Goal: Information Seeking & Learning: Learn about a topic

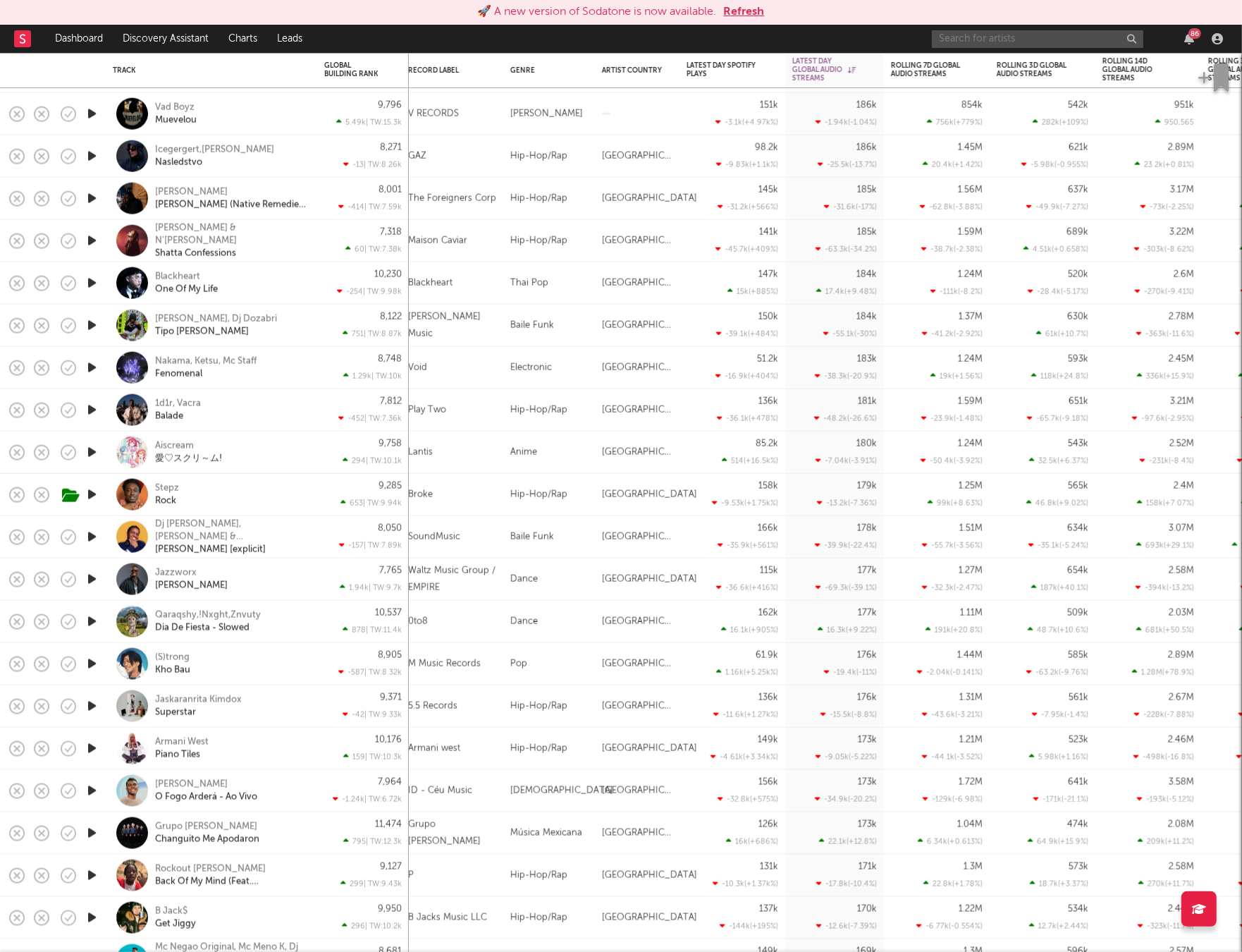
click at [990, 38] on input "text" at bounding box center [1037, 39] width 212 height 17
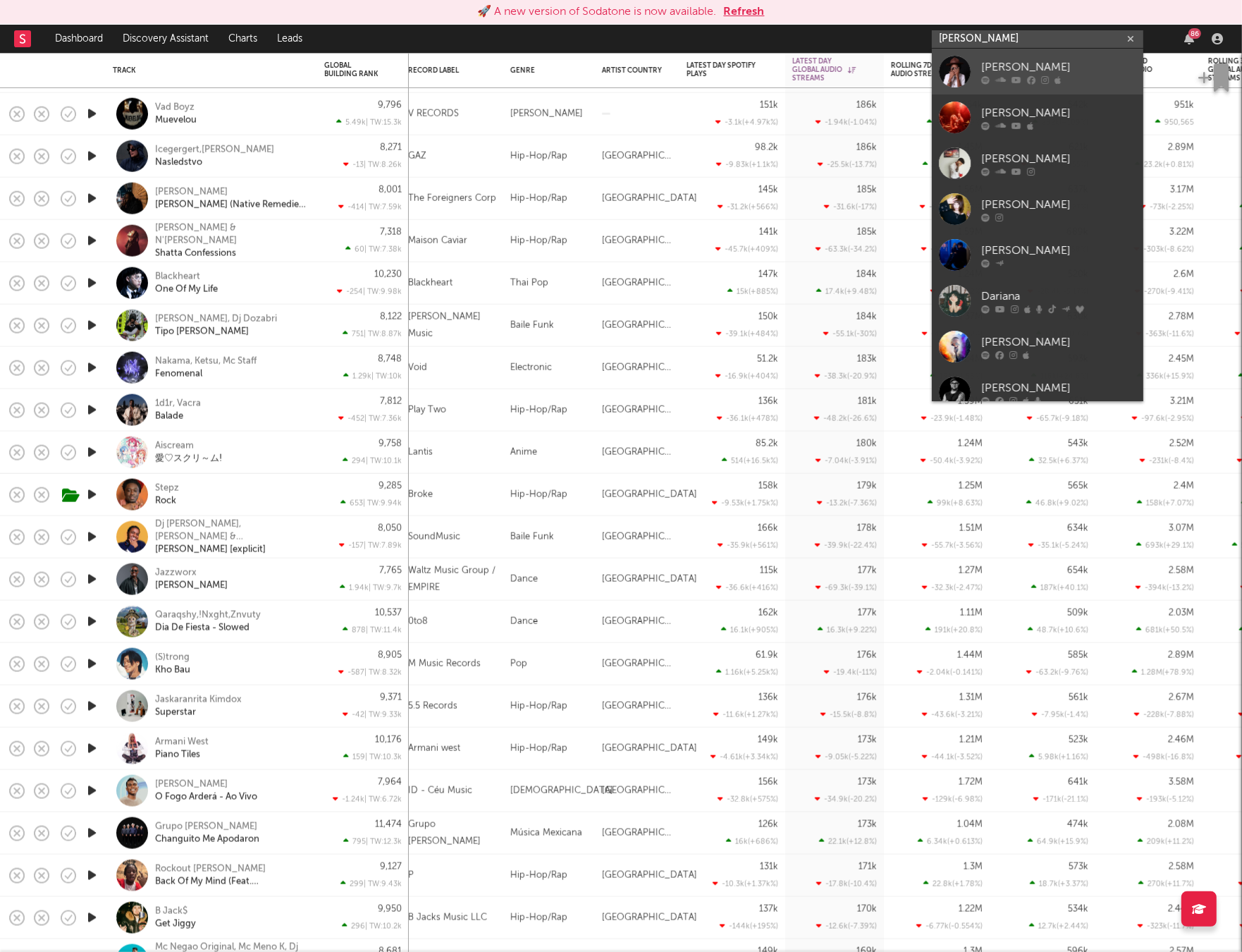
type input "[PERSON_NAME]"
click at [968, 63] on div at bounding box center [955, 72] width 31 height 31
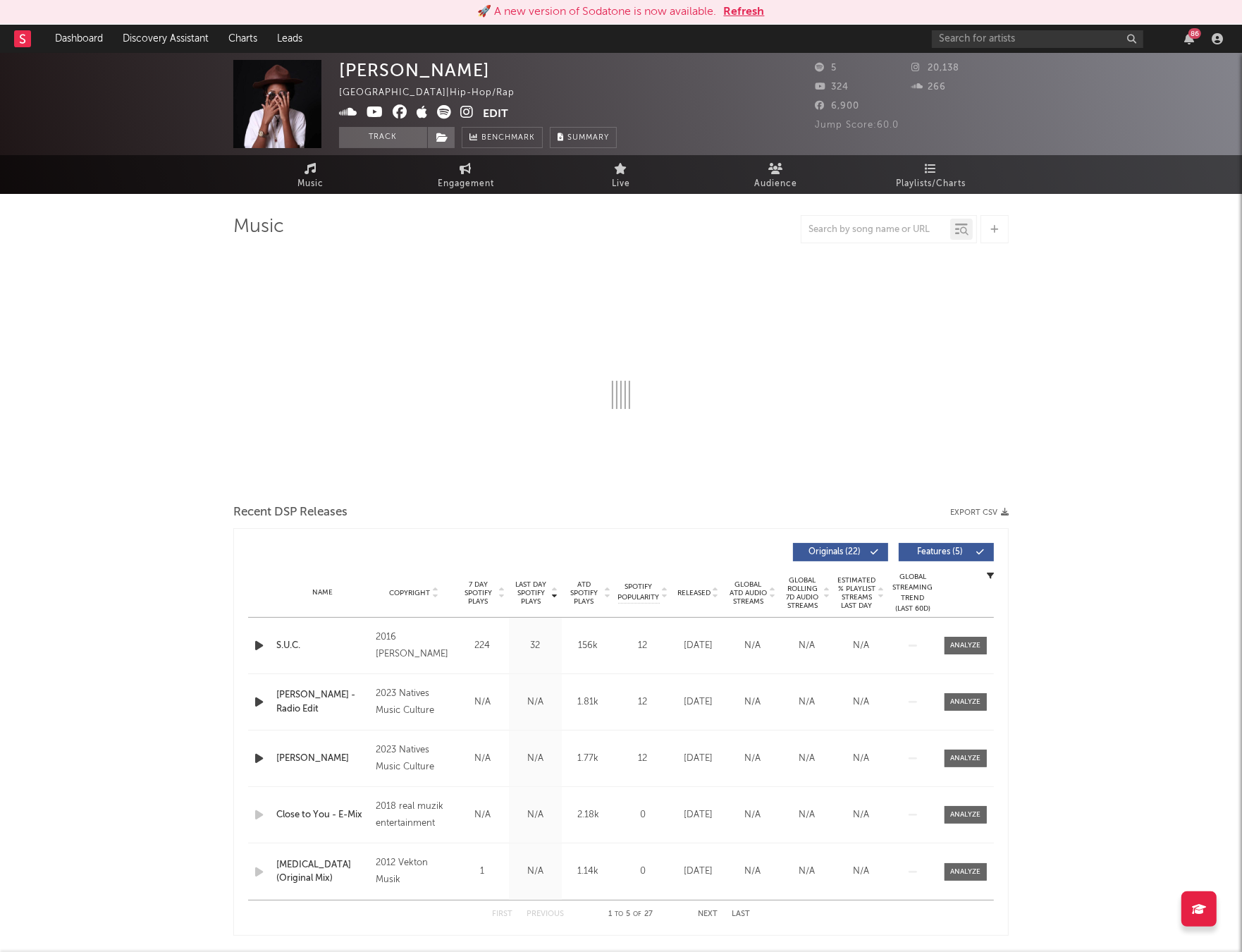
select select "1w"
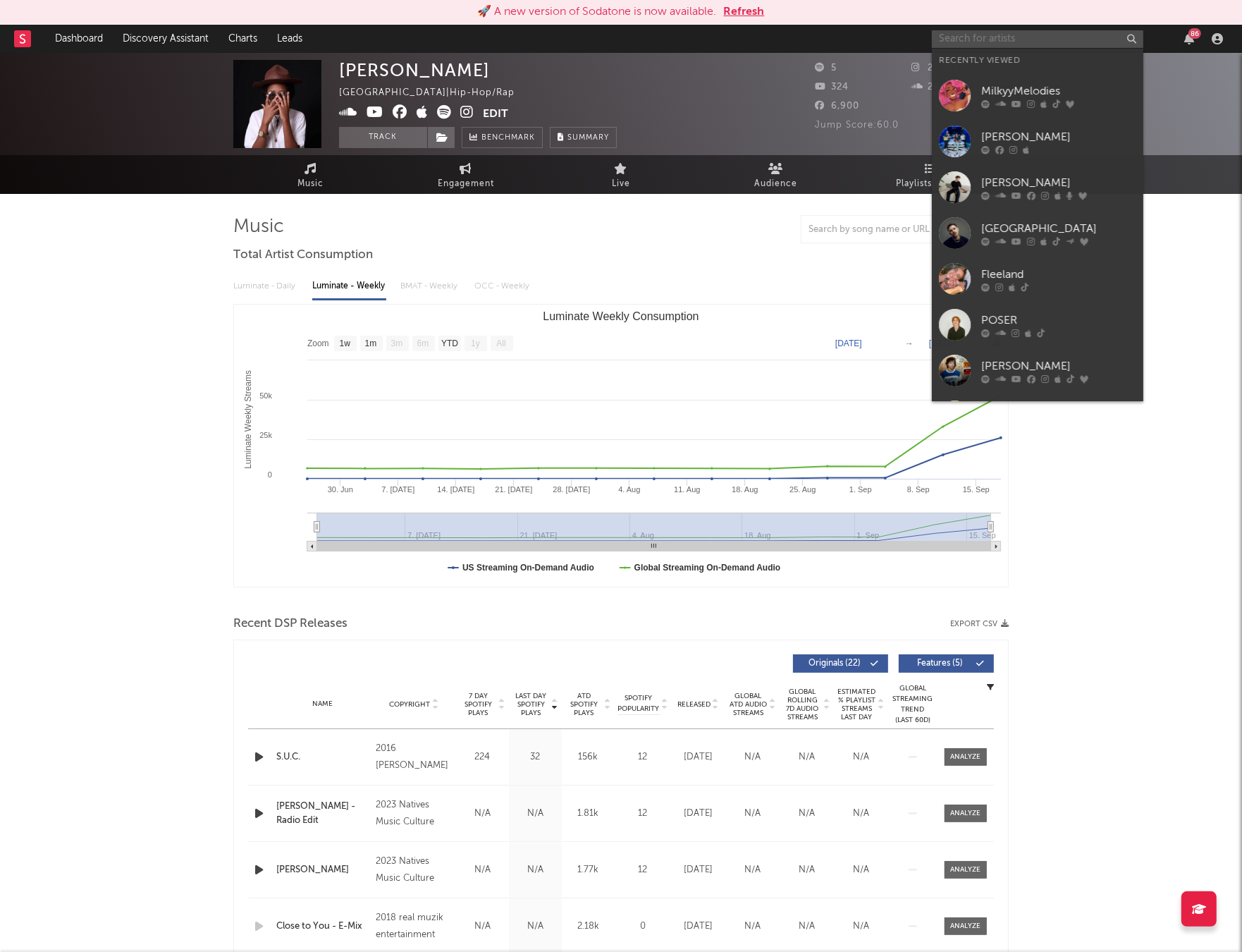
click at [968, 39] on input "text" at bounding box center [1037, 39] width 212 height 17
paste input "[URL][DOMAIN_NAME]"
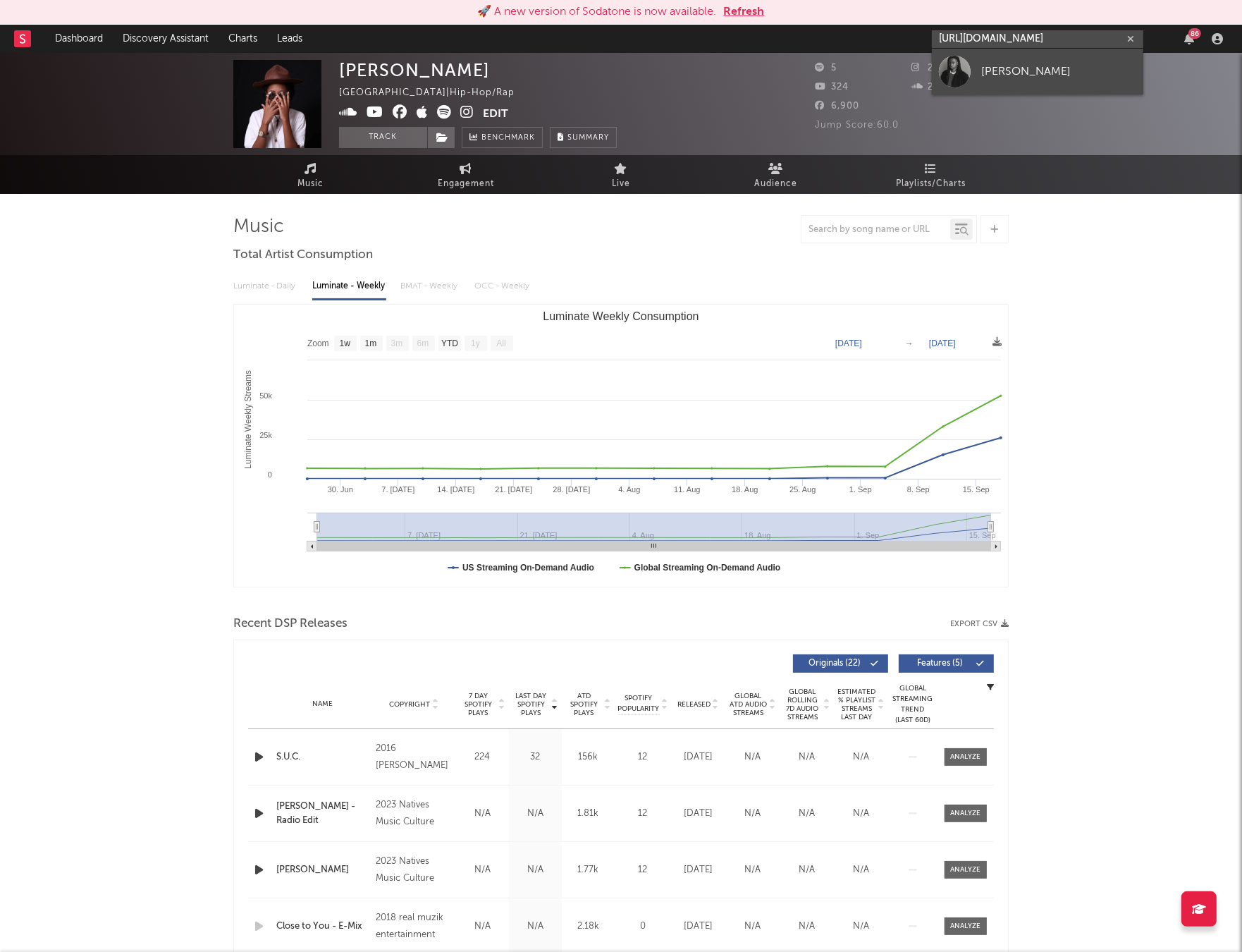
type input "[URL][DOMAIN_NAME]"
click at [979, 75] on link "[PERSON_NAME]" at bounding box center [1037, 72] width 212 height 45
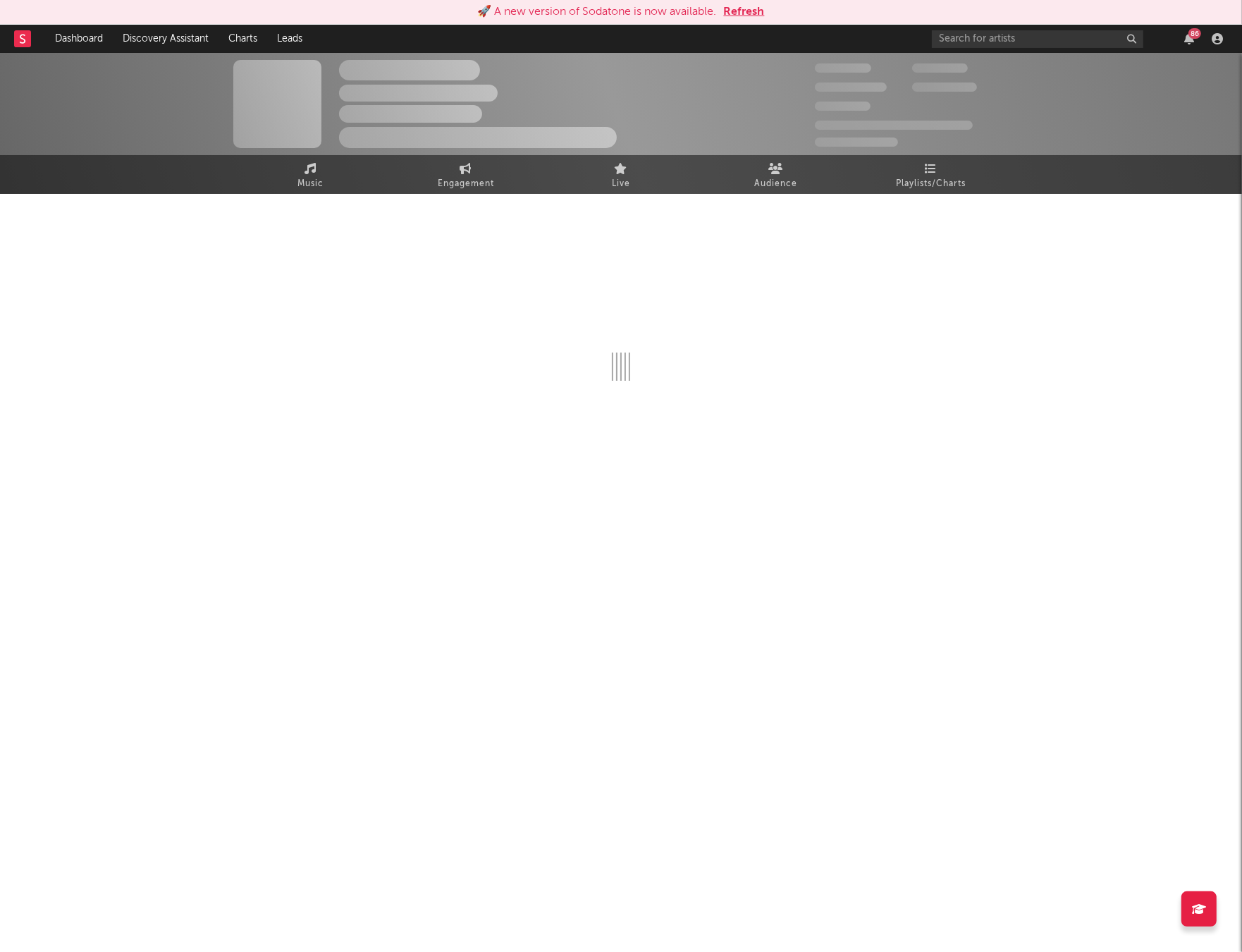
select select "1w"
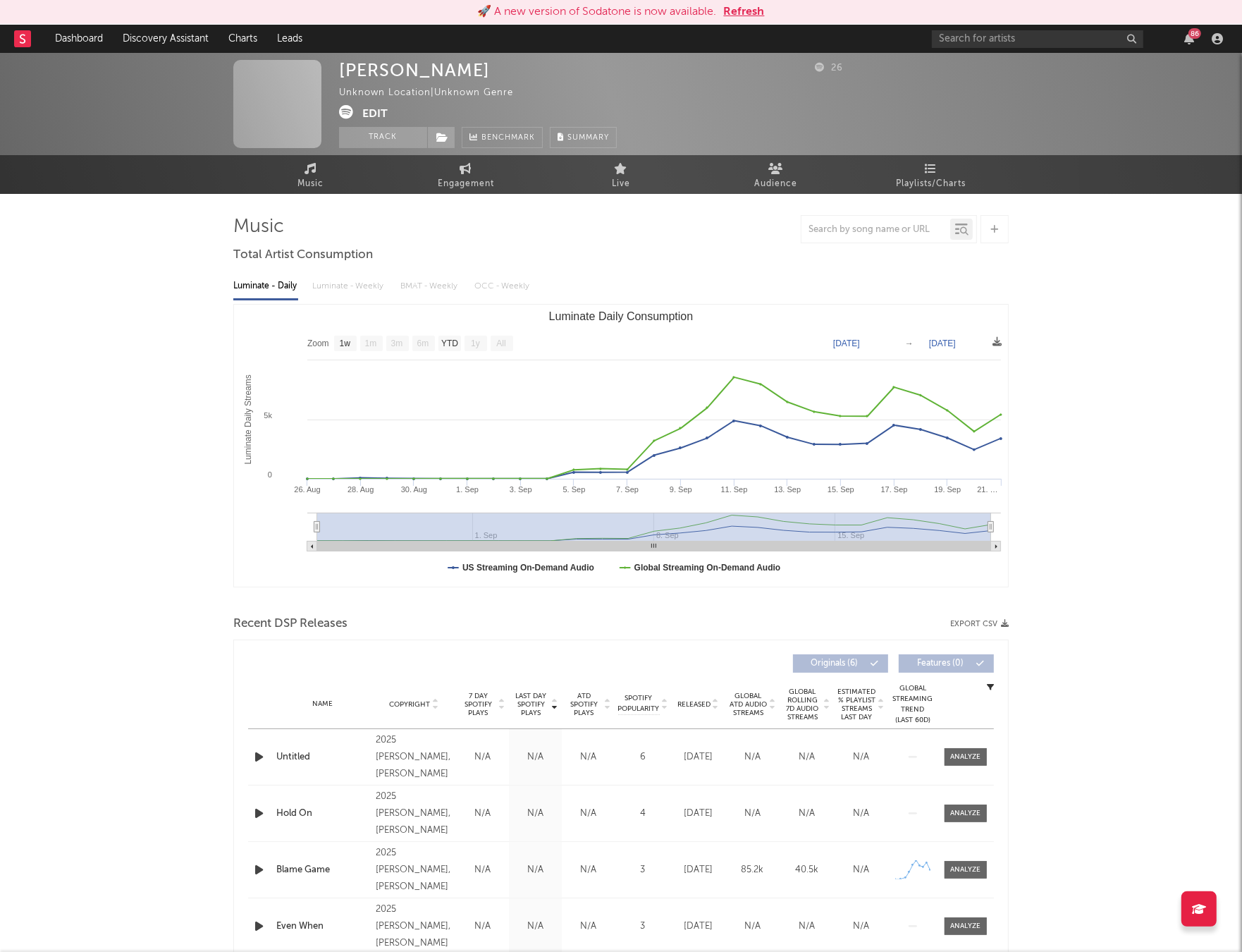
click at [374, 114] on button "Edit" at bounding box center [375, 114] width 25 height 17
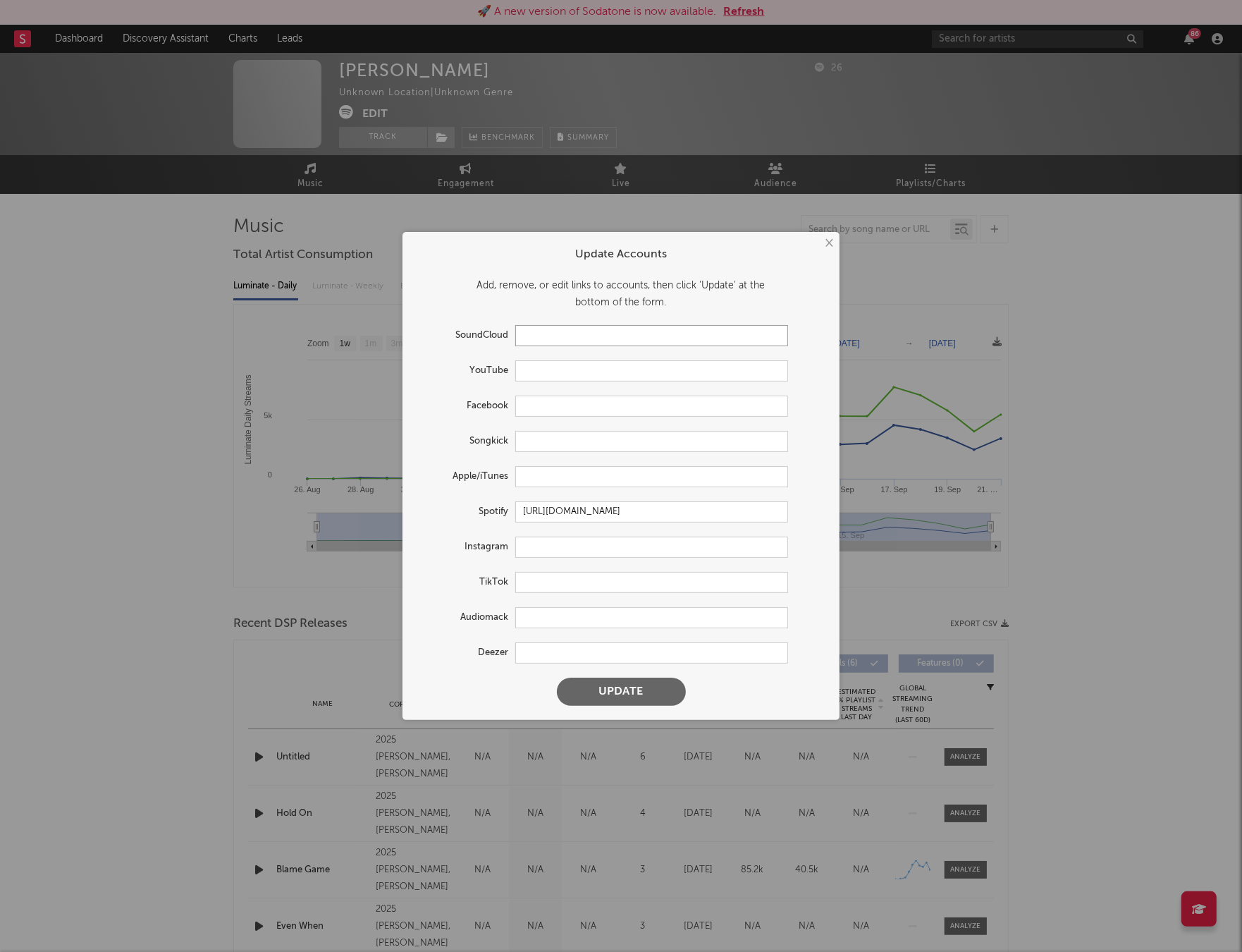
click at [541, 328] on input "text" at bounding box center [652, 336] width 273 height 21
paste input "[URL][DOMAIN_NAME]"
type input "[URL][DOMAIN_NAME]"
drag, startPoint x: 648, startPoint y: 694, endPoint x: 711, endPoint y: 674, distance: 66.1
click at [648, 694] on button "Update" at bounding box center [621, 691] width 129 height 28
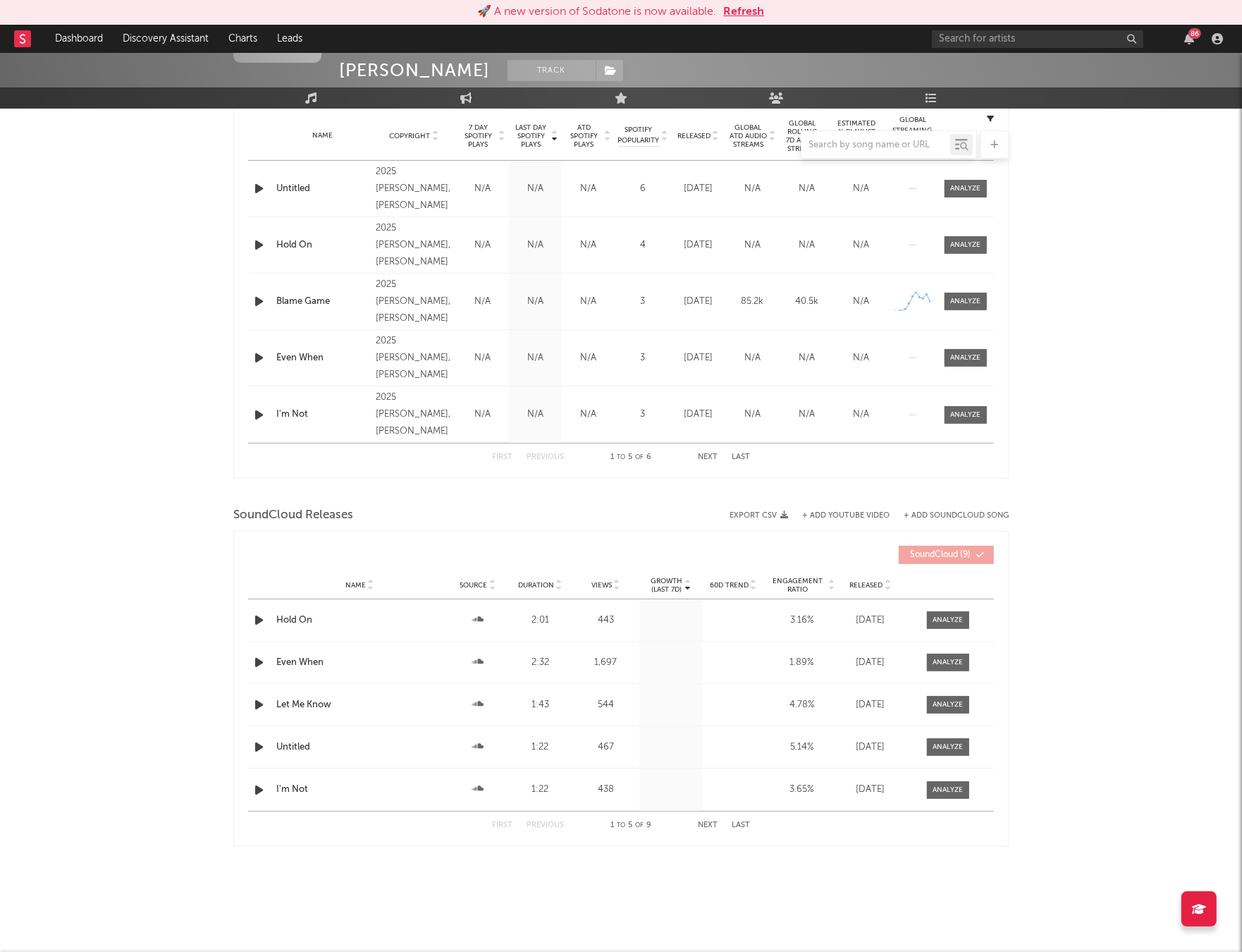
scroll to position [569, 0]
select select "1w"
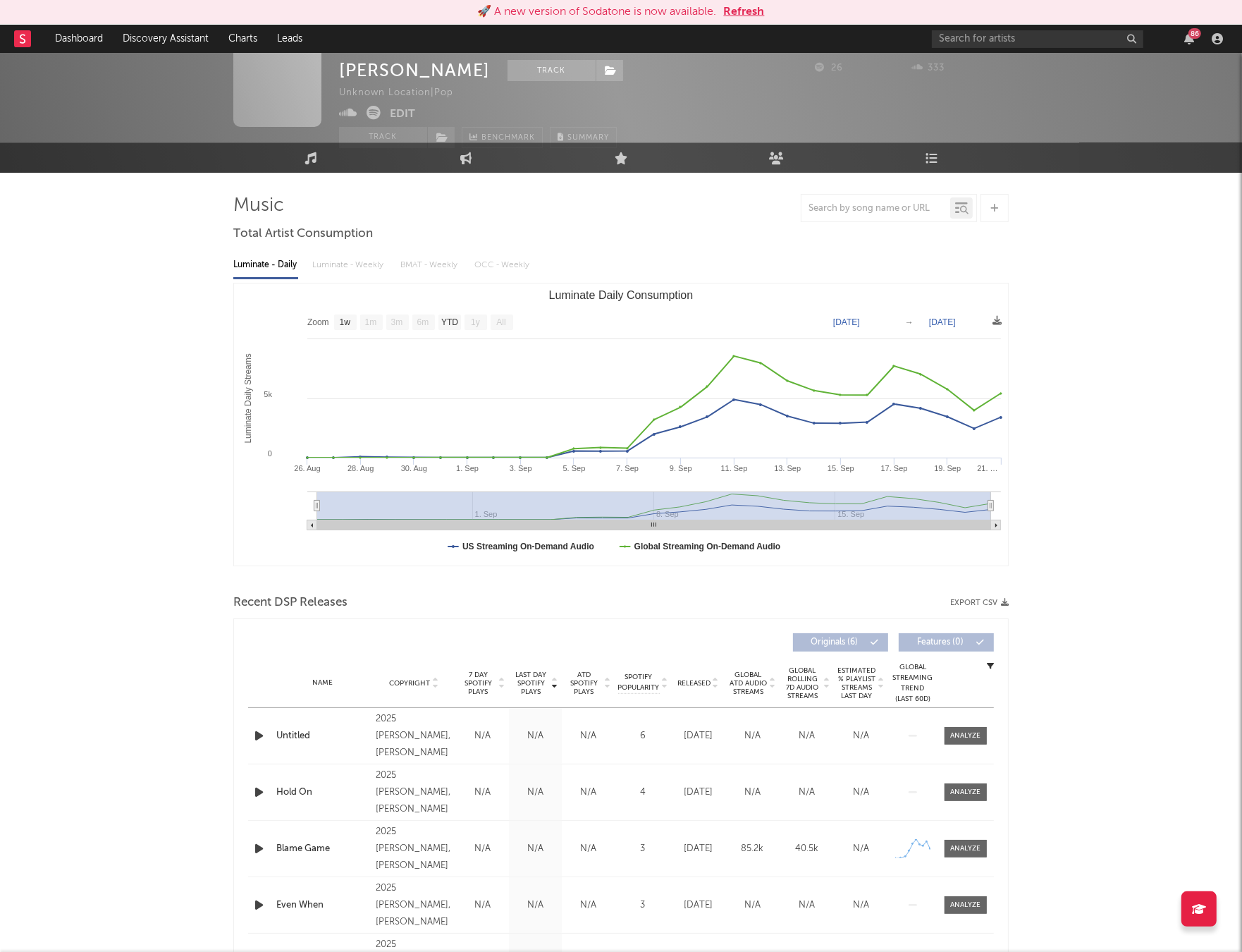
scroll to position [0, 0]
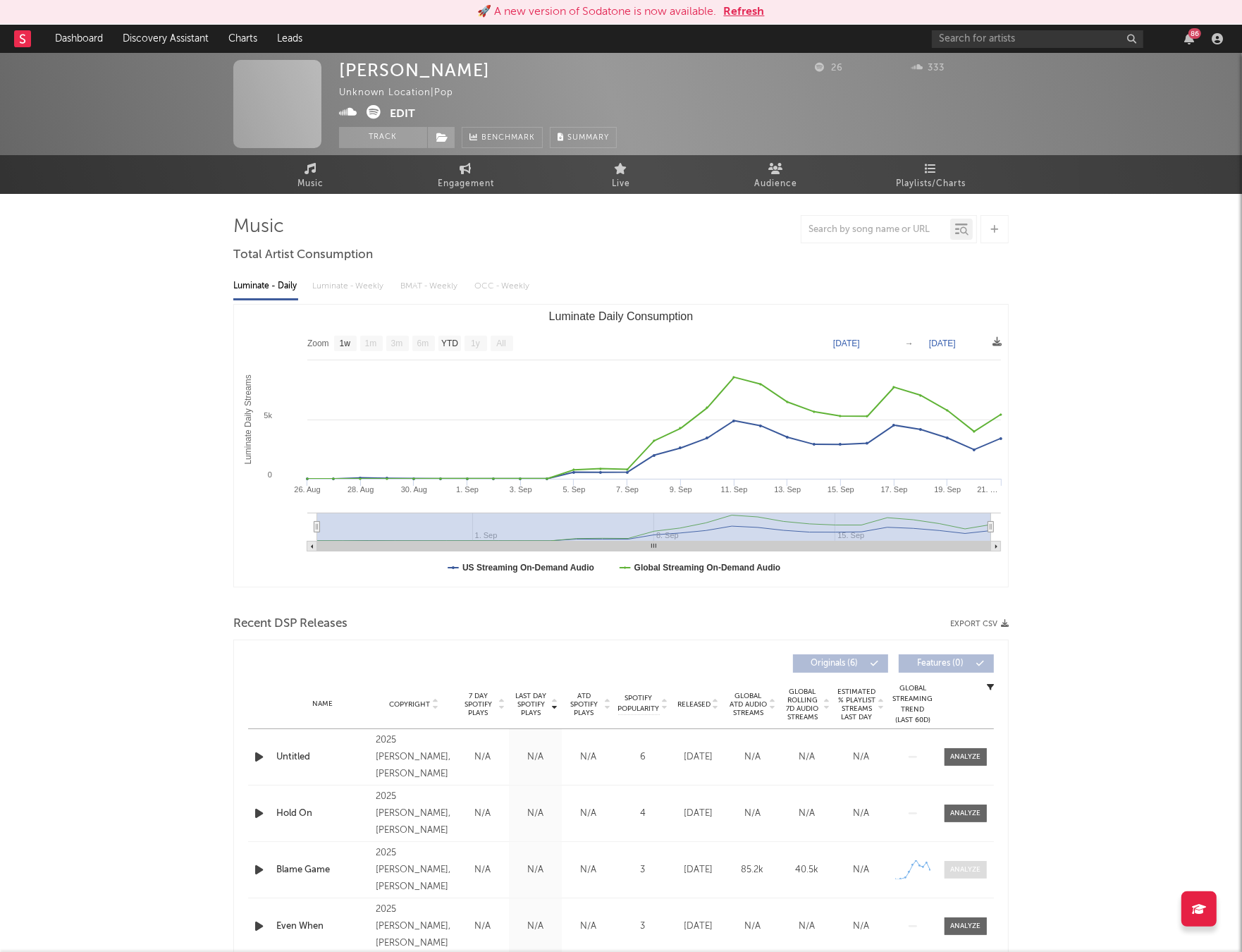
click at [964, 873] on div at bounding box center [966, 870] width 31 height 10
select select "1w"
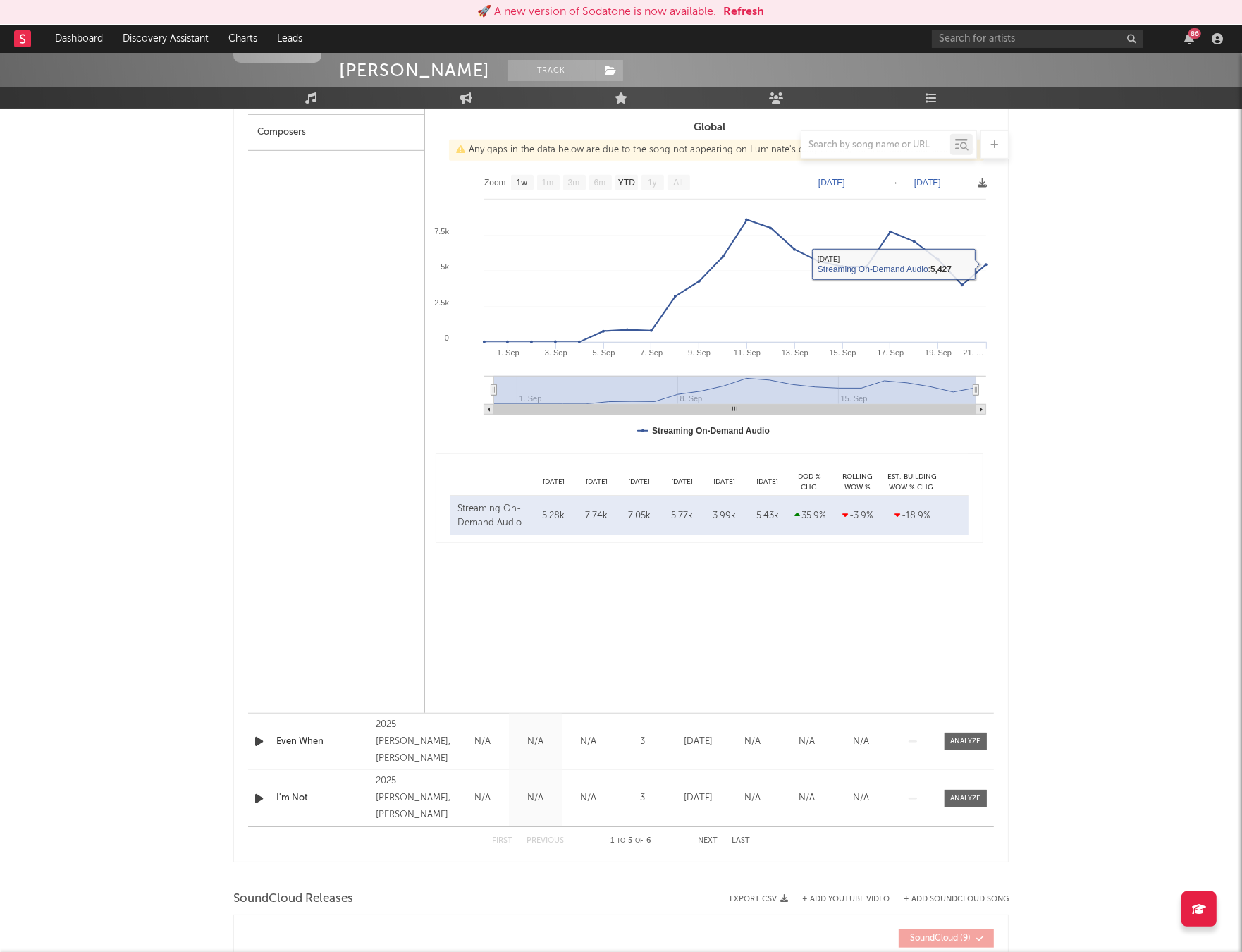
scroll to position [1240, 0]
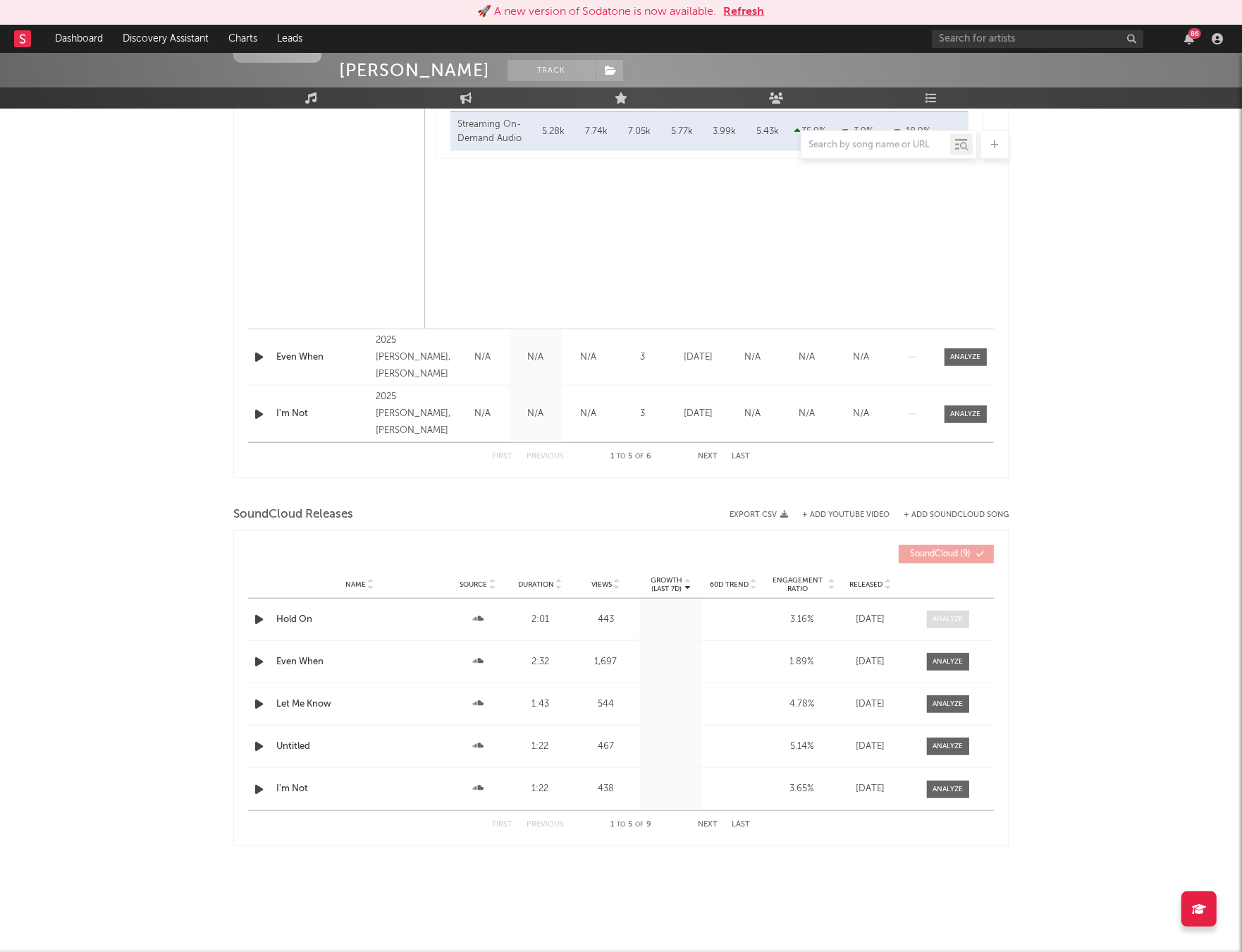
click at [936, 618] on div at bounding box center [948, 620] width 31 height 10
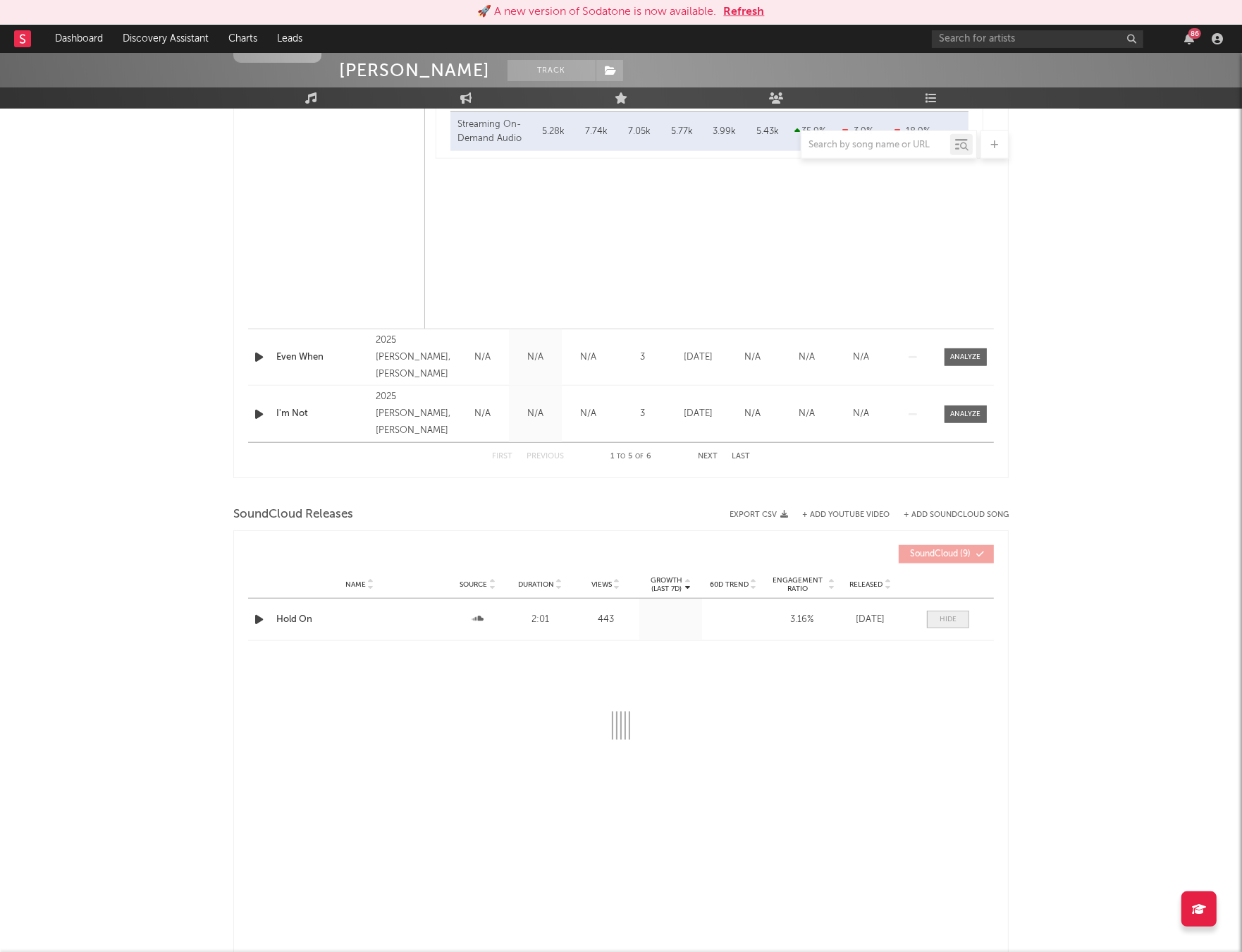
select select "All"
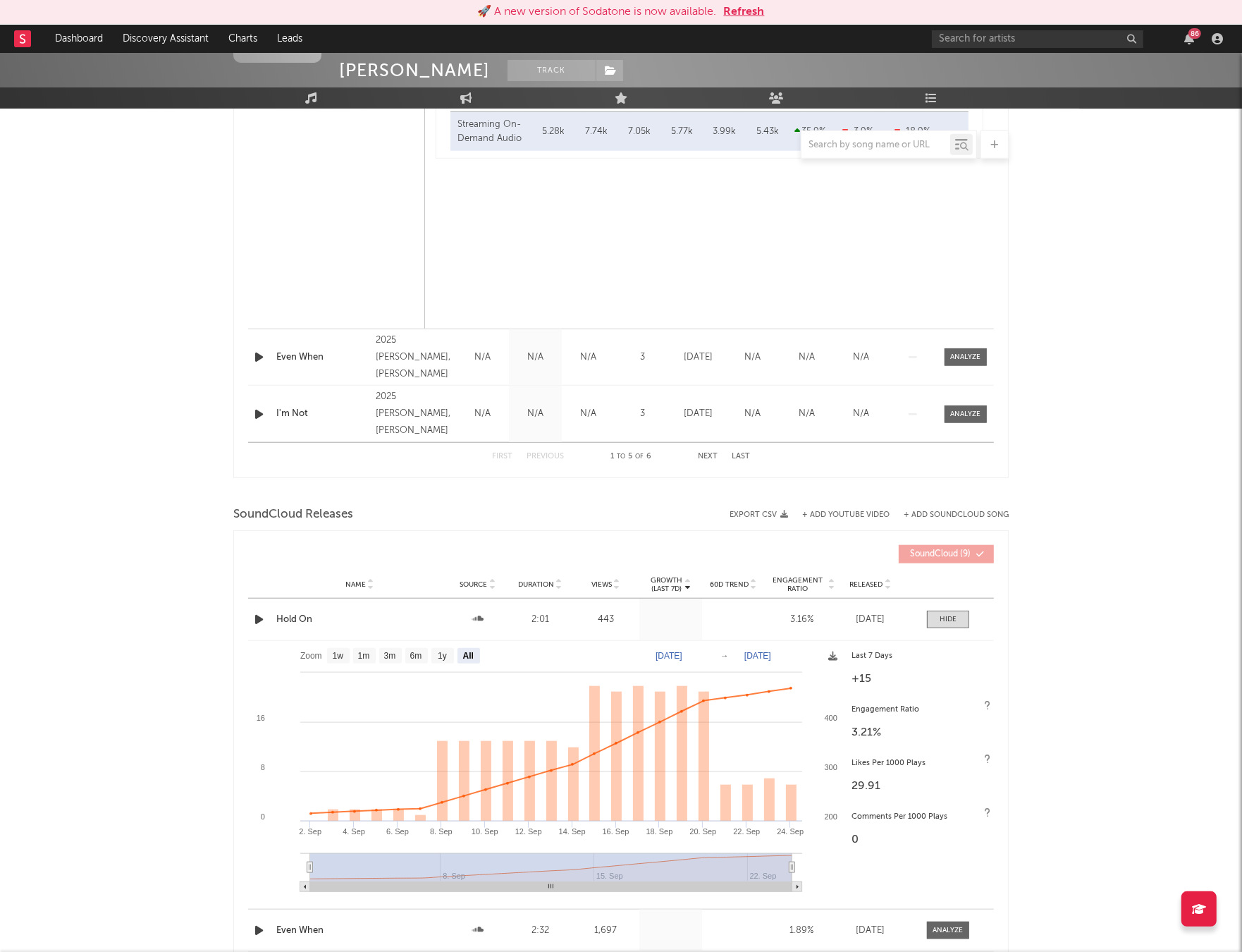
drag, startPoint x: 933, startPoint y: 619, endPoint x: 924, endPoint y: 614, distance: 10.3
click at [933, 619] on span at bounding box center [948, 620] width 42 height 17
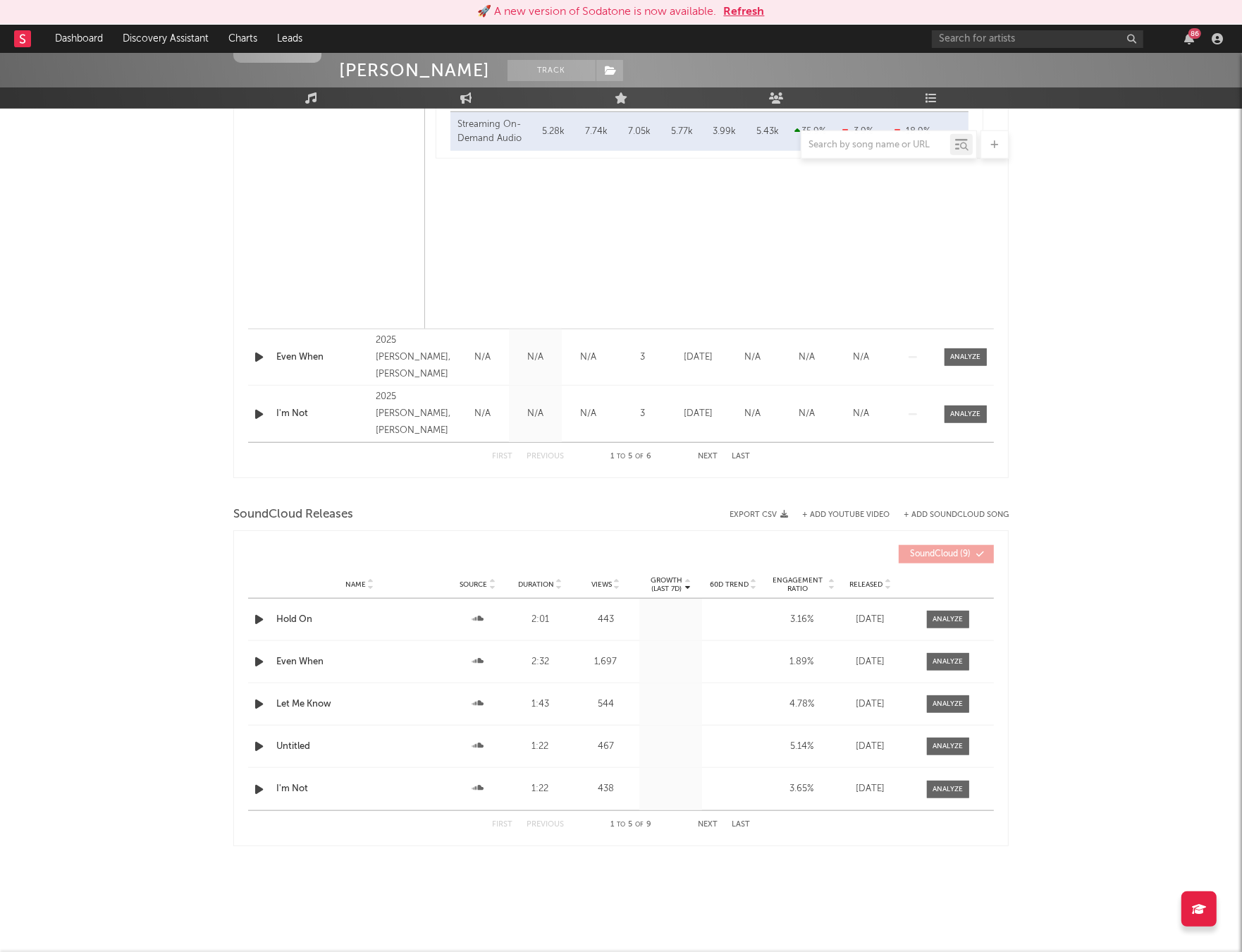
scroll to position [1215, 0]
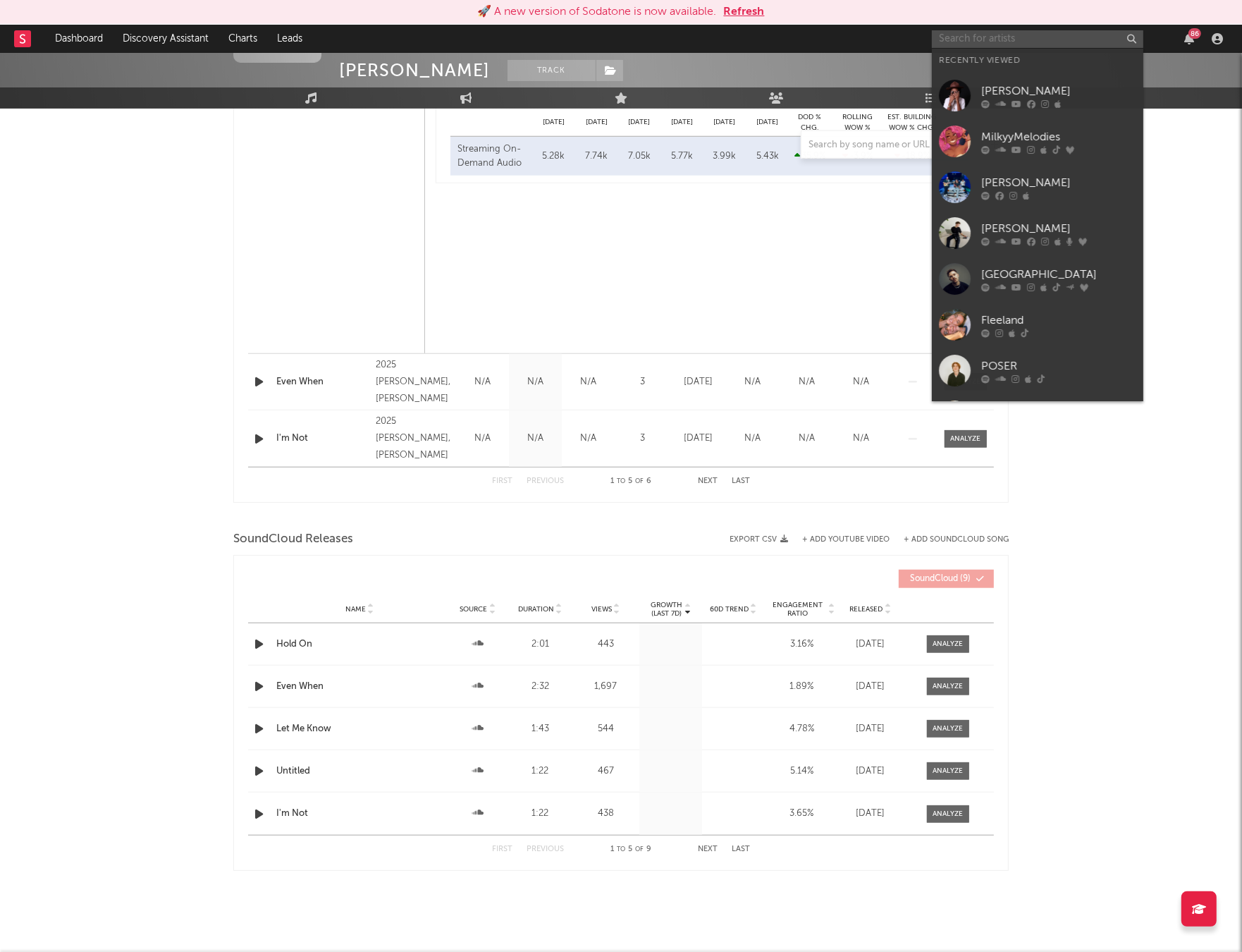
click at [1006, 32] on input "text" at bounding box center [1037, 39] width 212 height 17
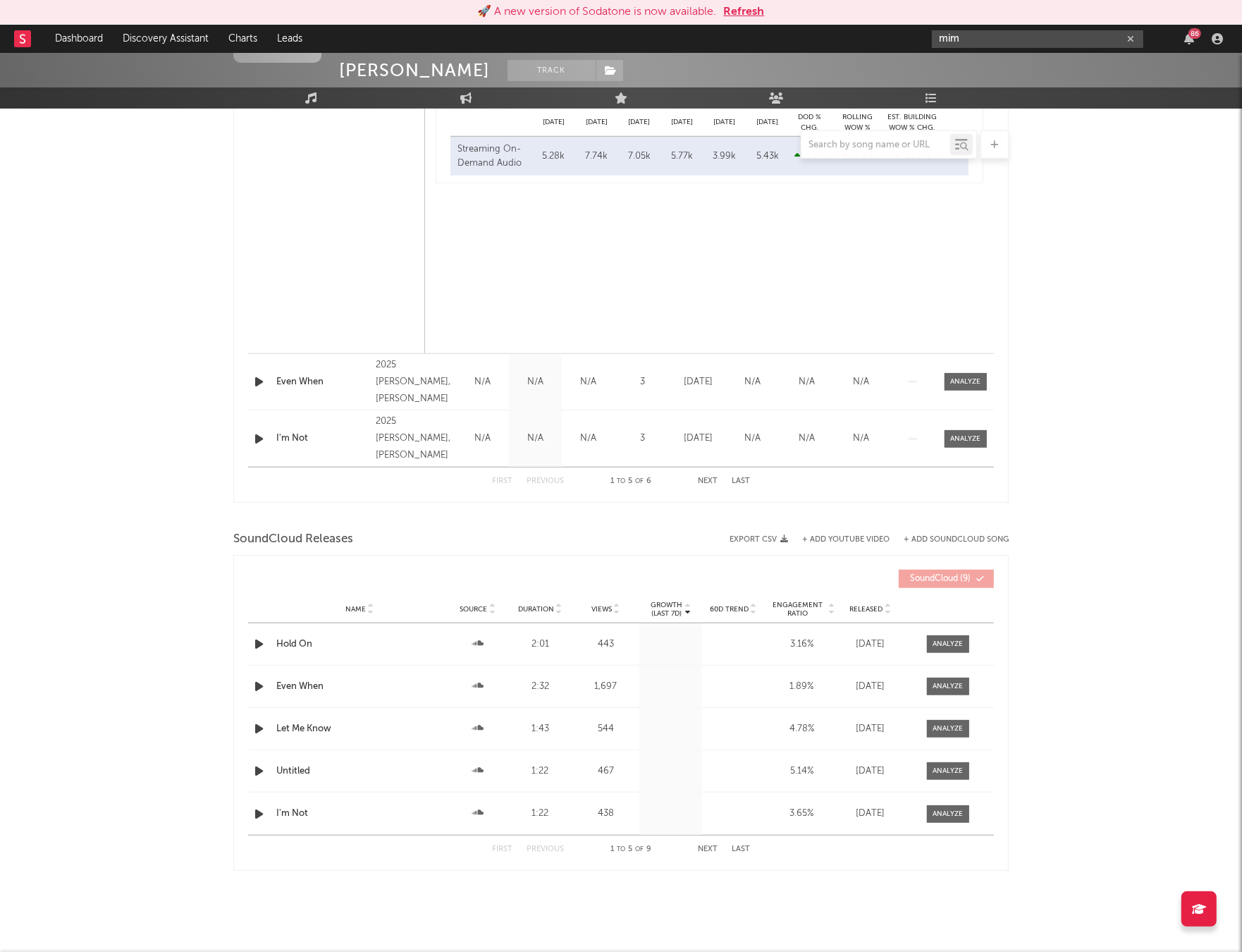
drag, startPoint x: 985, startPoint y: 38, endPoint x: 832, endPoint y: 28, distance: 153.3
click at [832, 28] on nav "Dashboard Discovery Assistant Charts Leads mim 86" at bounding box center [621, 38] width 1242 height 28
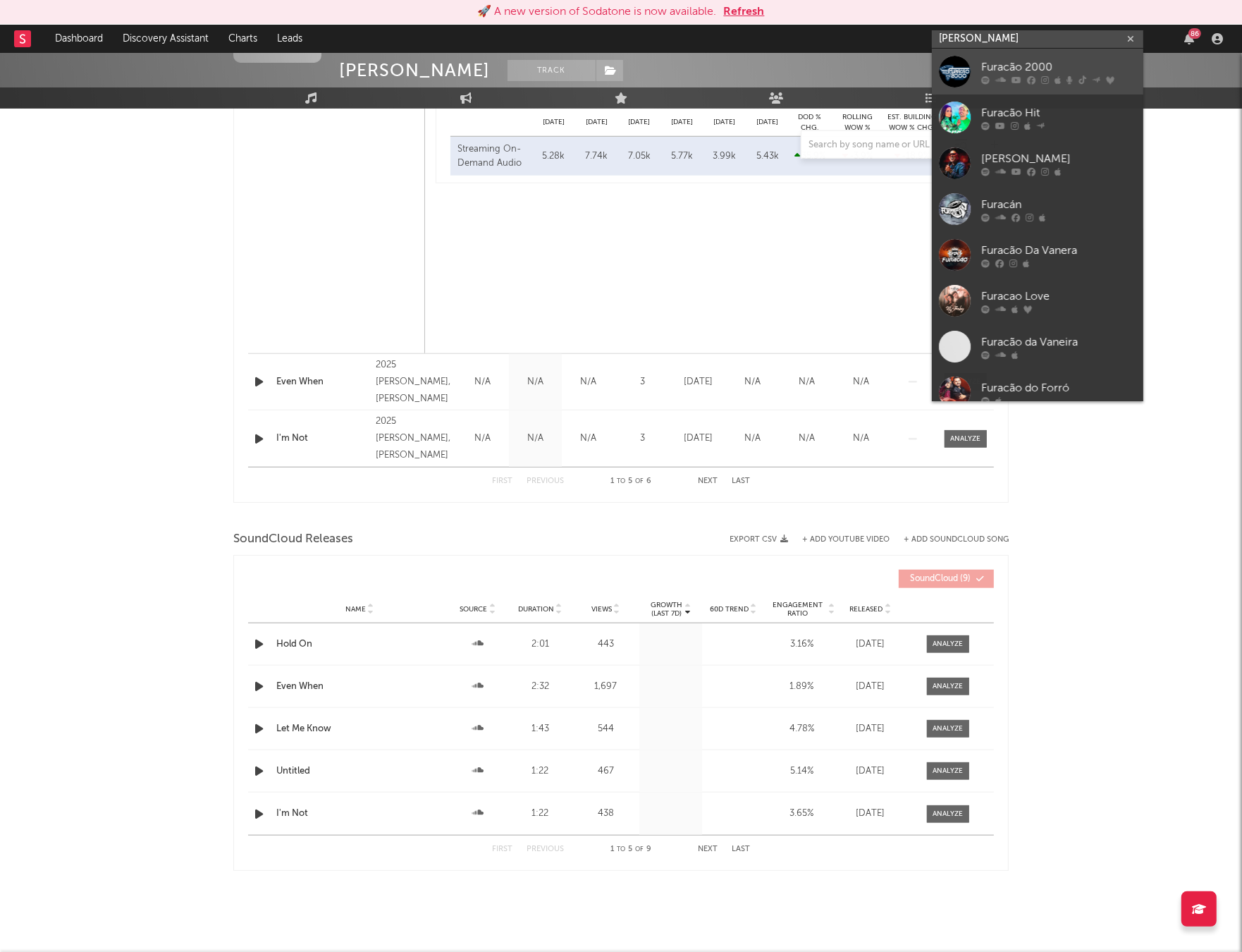
type input "[PERSON_NAME]"
click at [963, 59] on div at bounding box center [955, 72] width 31 height 31
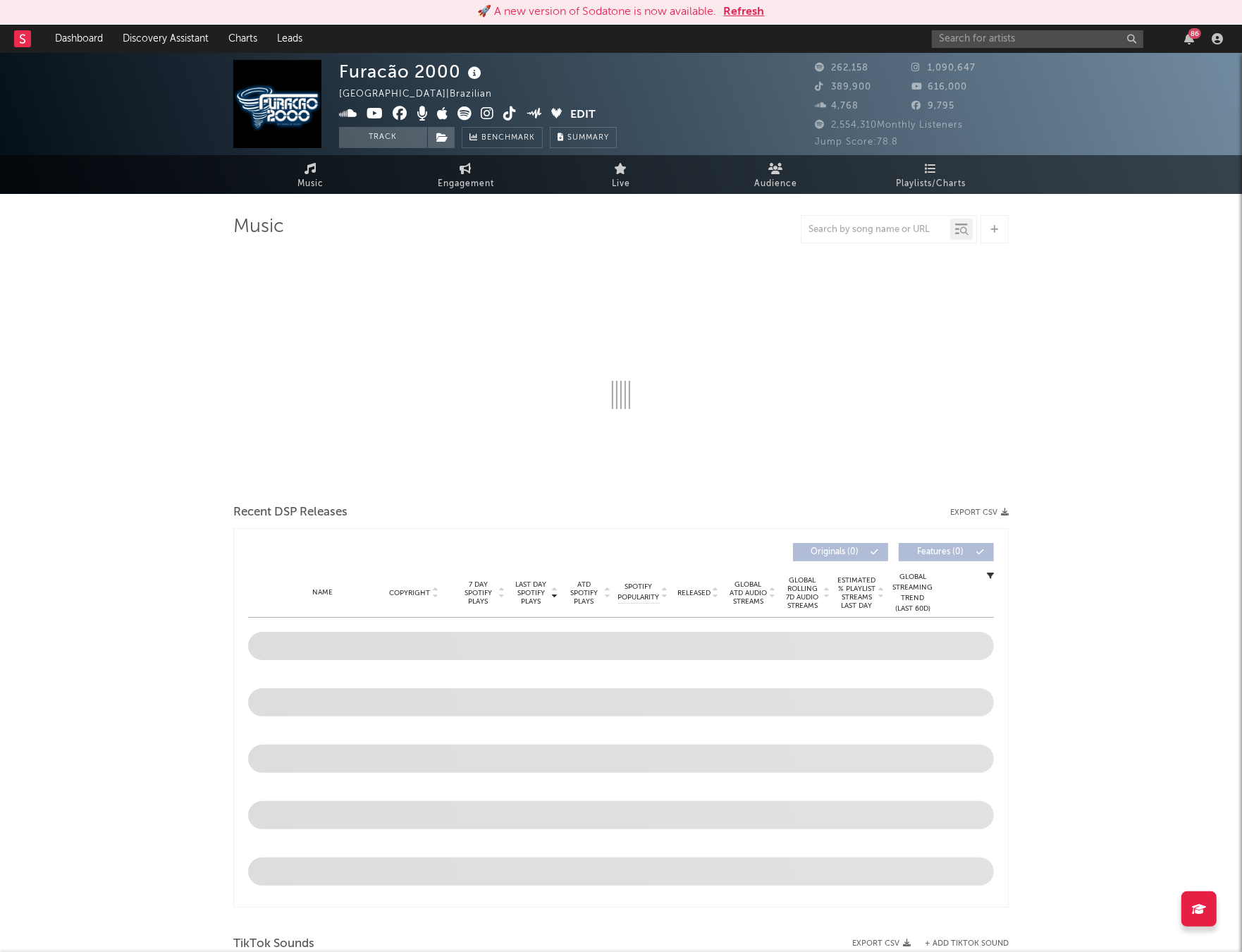
select select "6m"
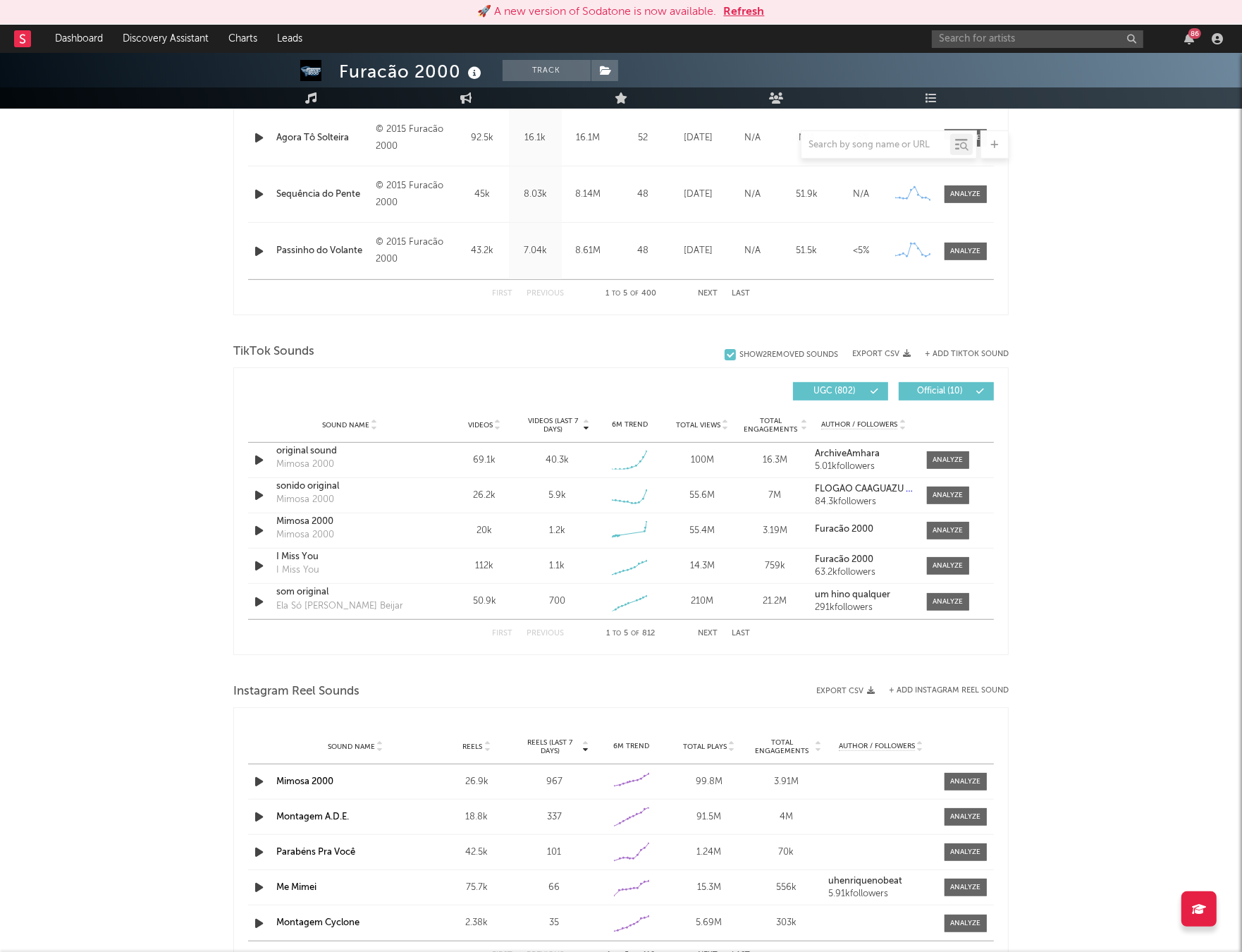
scroll to position [763, 0]
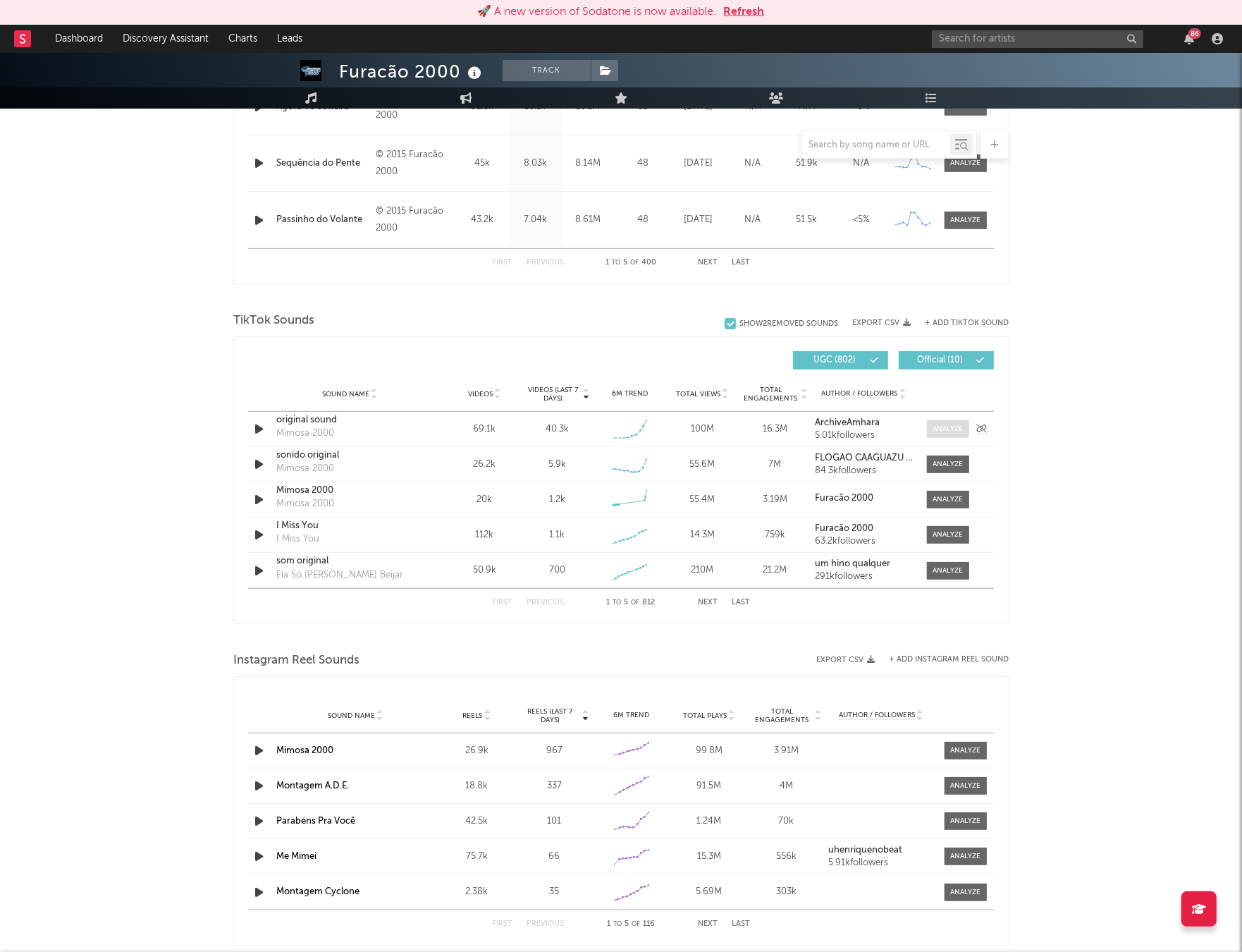
drag, startPoint x: 957, startPoint y: 434, endPoint x: 950, endPoint y: 427, distance: 9.9
click at [957, 434] on div at bounding box center [948, 429] width 31 height 10
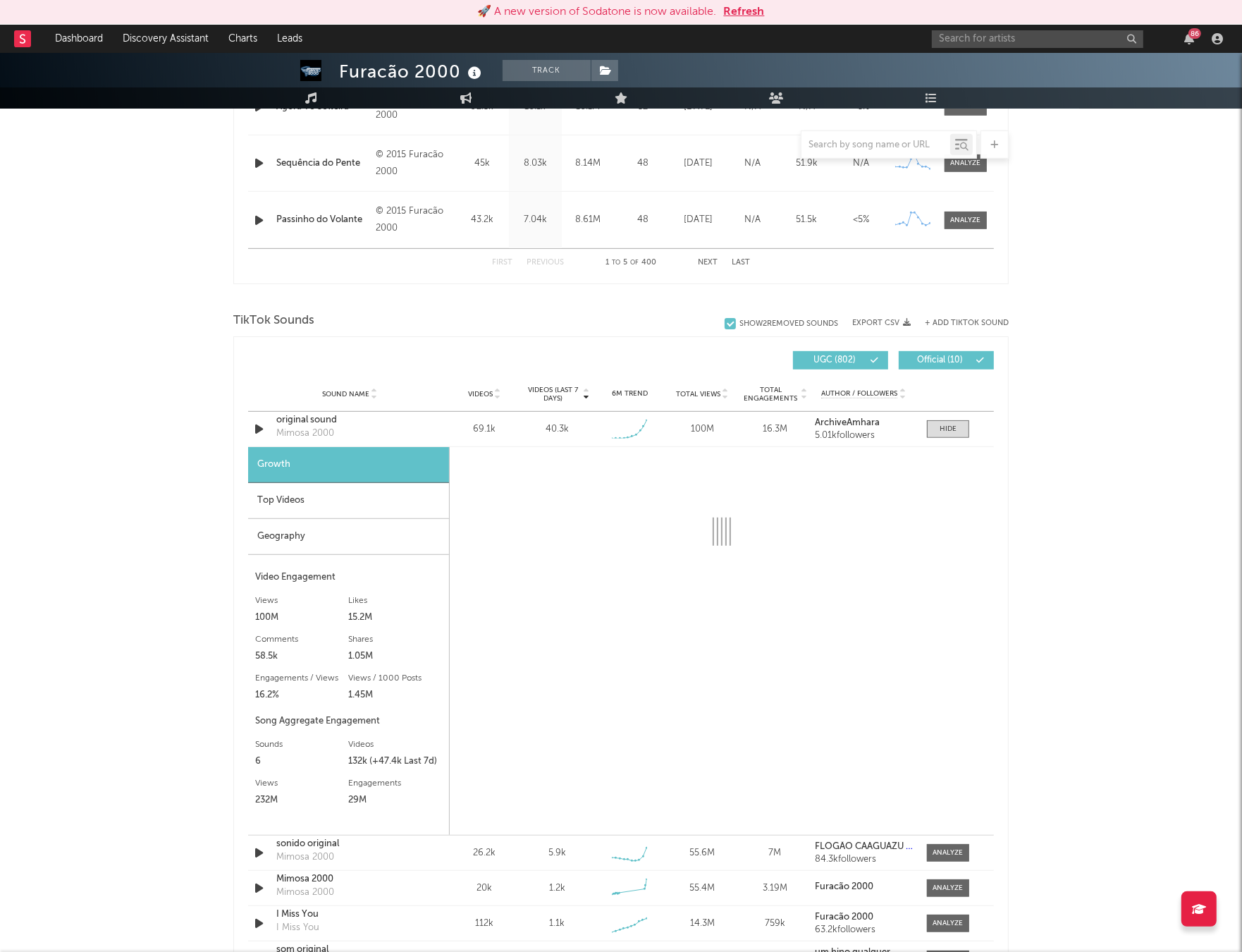
select select "1w"
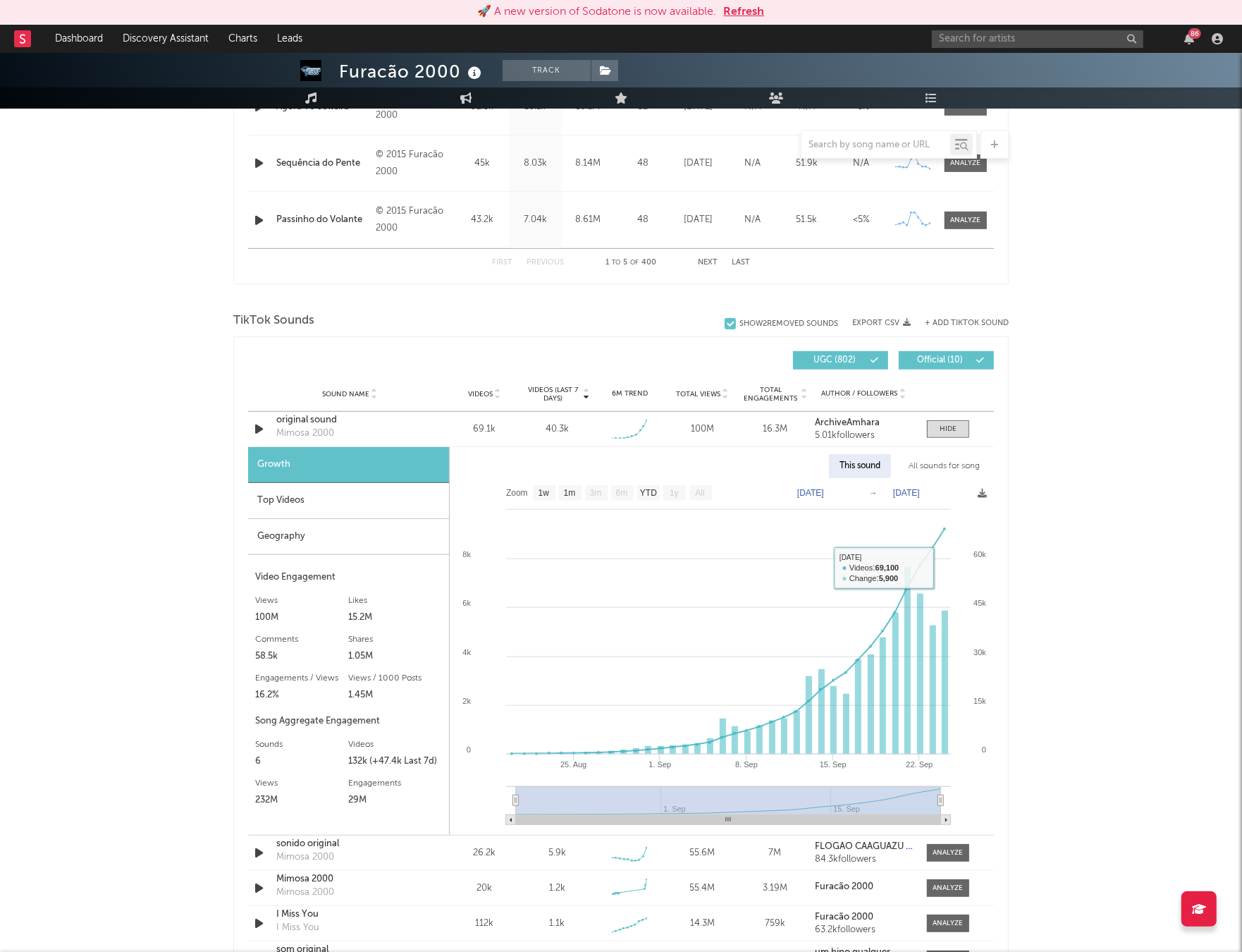
click at [940, 458] on div "All sounds for song" at bounding box center [945, 466] width 93 height 24
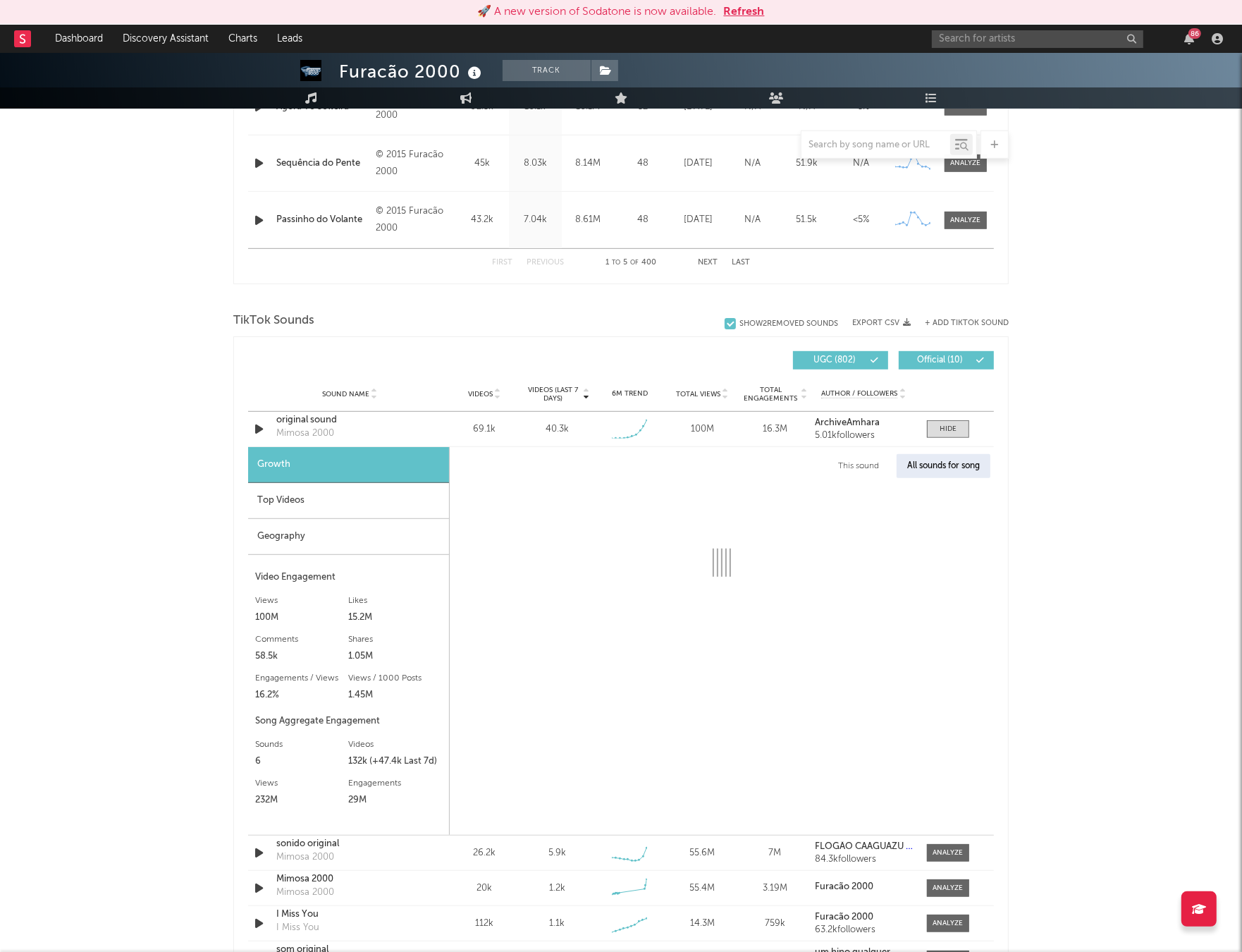
select select "1w"
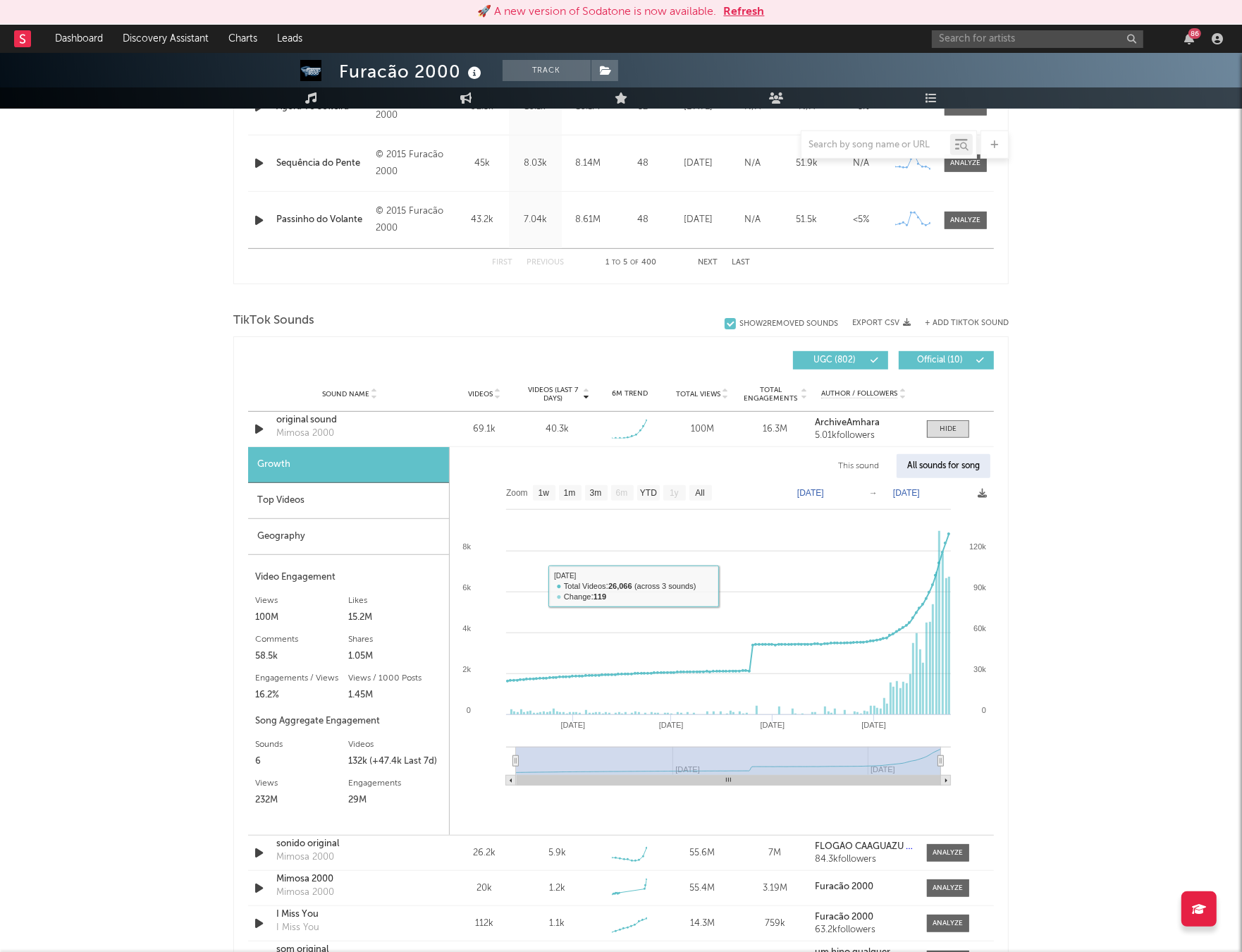
click at [392, 510] on div "Top Videos" at bounding box center [349, 501] width 201 height 36
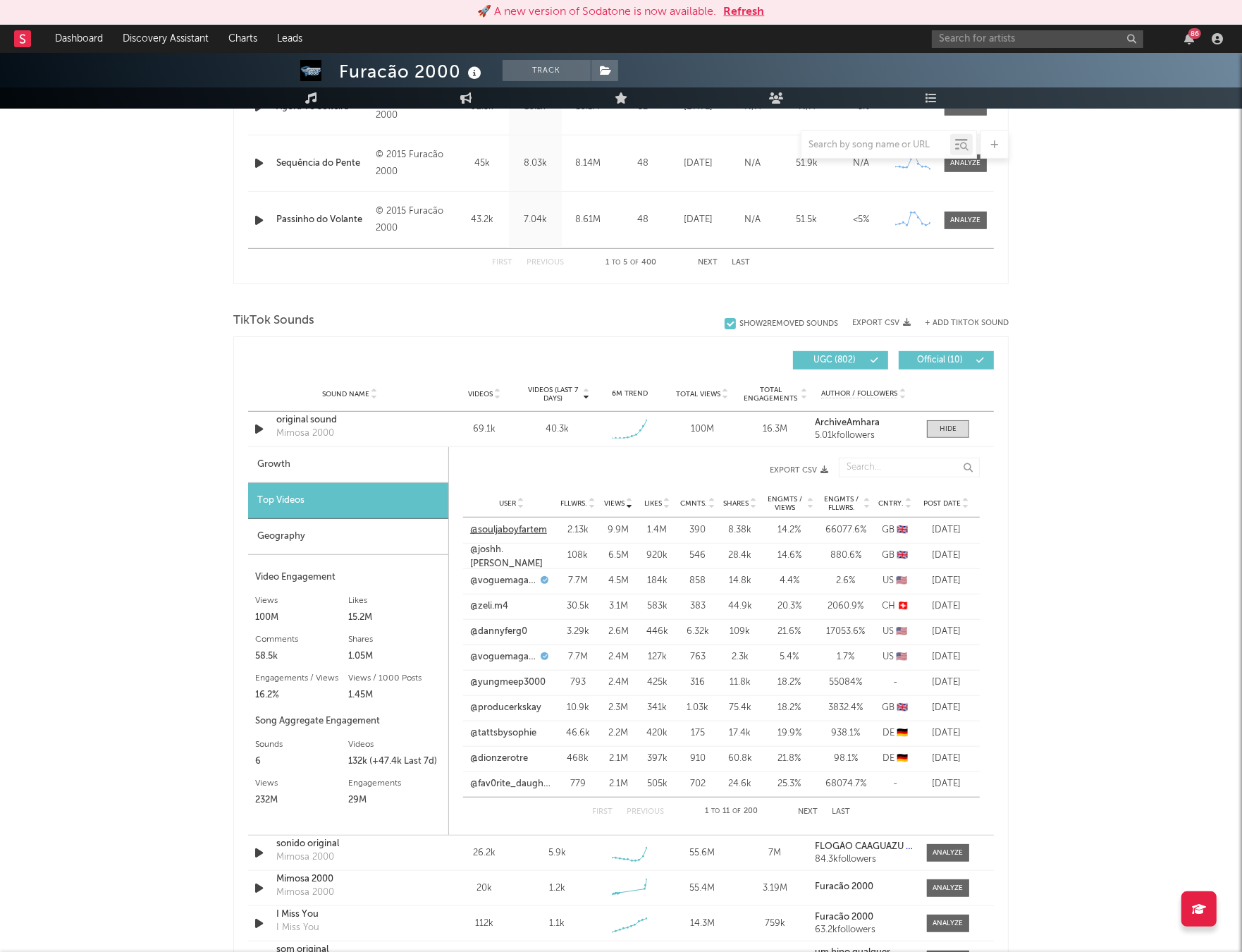
click at [509, 532] on link "@souljaboyfartem" at bounding box center [509, 531] width 77 height 14
click at [509, 552] on link "@joshh.[PERSON_NAME]" at bounding box center [511, 556] width 83 height 27
click at [955, 502] on span "Post Date" at bounding box center [942, 504] width 38 height 9
click at [493, 607] on link "@tatexvii" at bounding box center [489, 607] width 38 height 14
click at [304, 419] on div "original sound" at bounding box center [350, 420] width 148 height 14
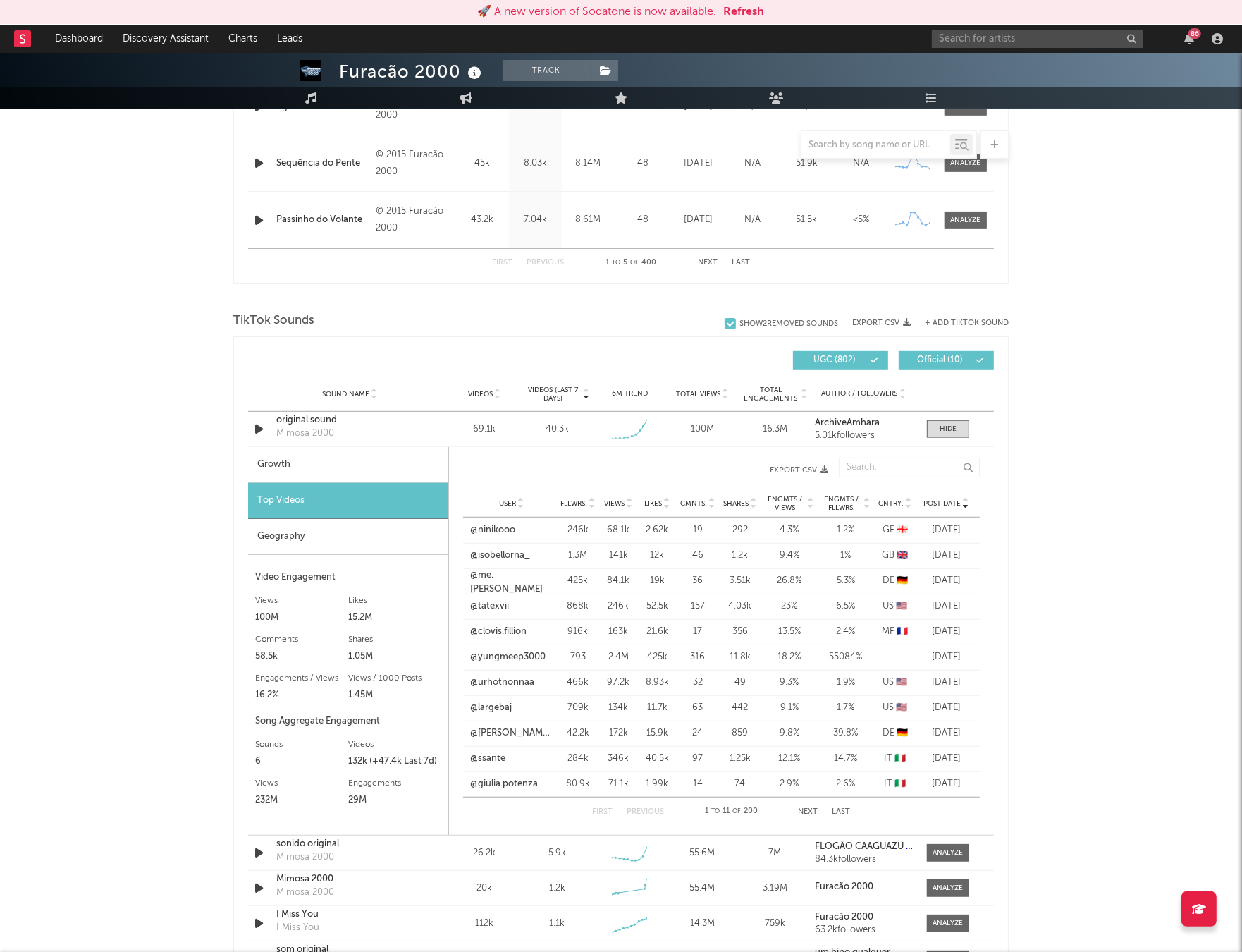
click at [322, 526] on div "Geography" at bounding box center [348, 537] width 200 height 36
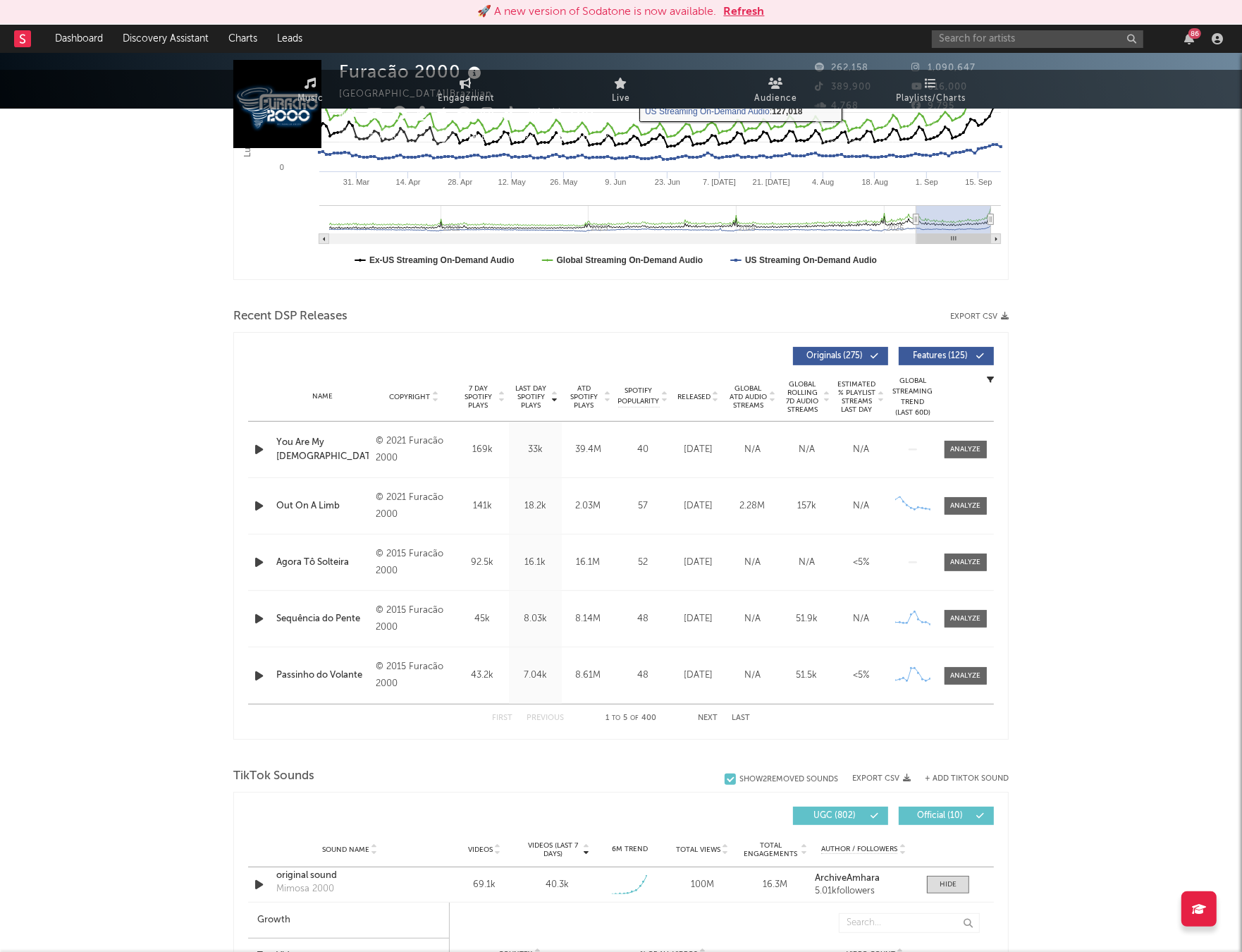
scroll to position [0, 0]
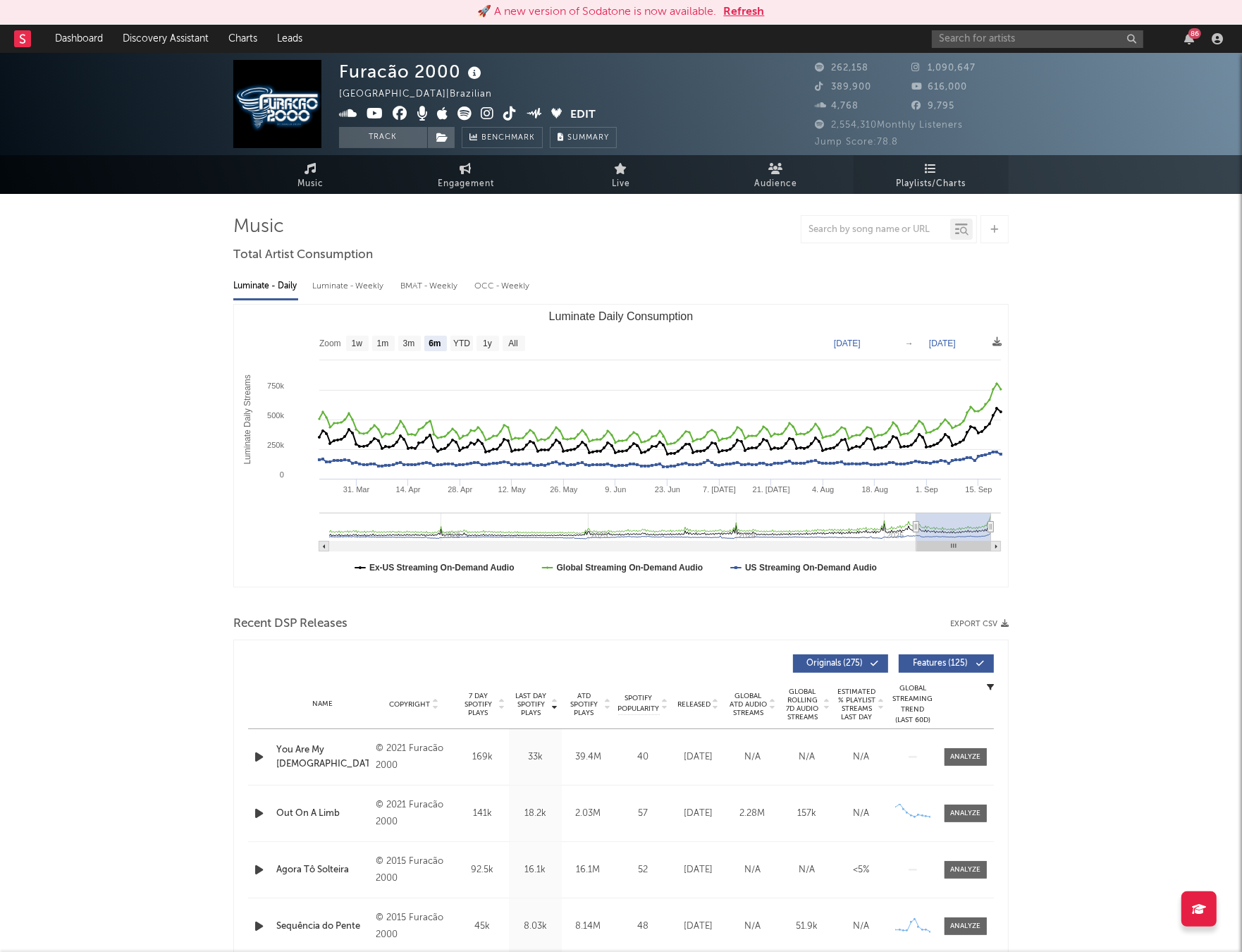
click at [919, 184] on span "Playlists/Charts" at bounding box center [932, 184] width 70 height 17
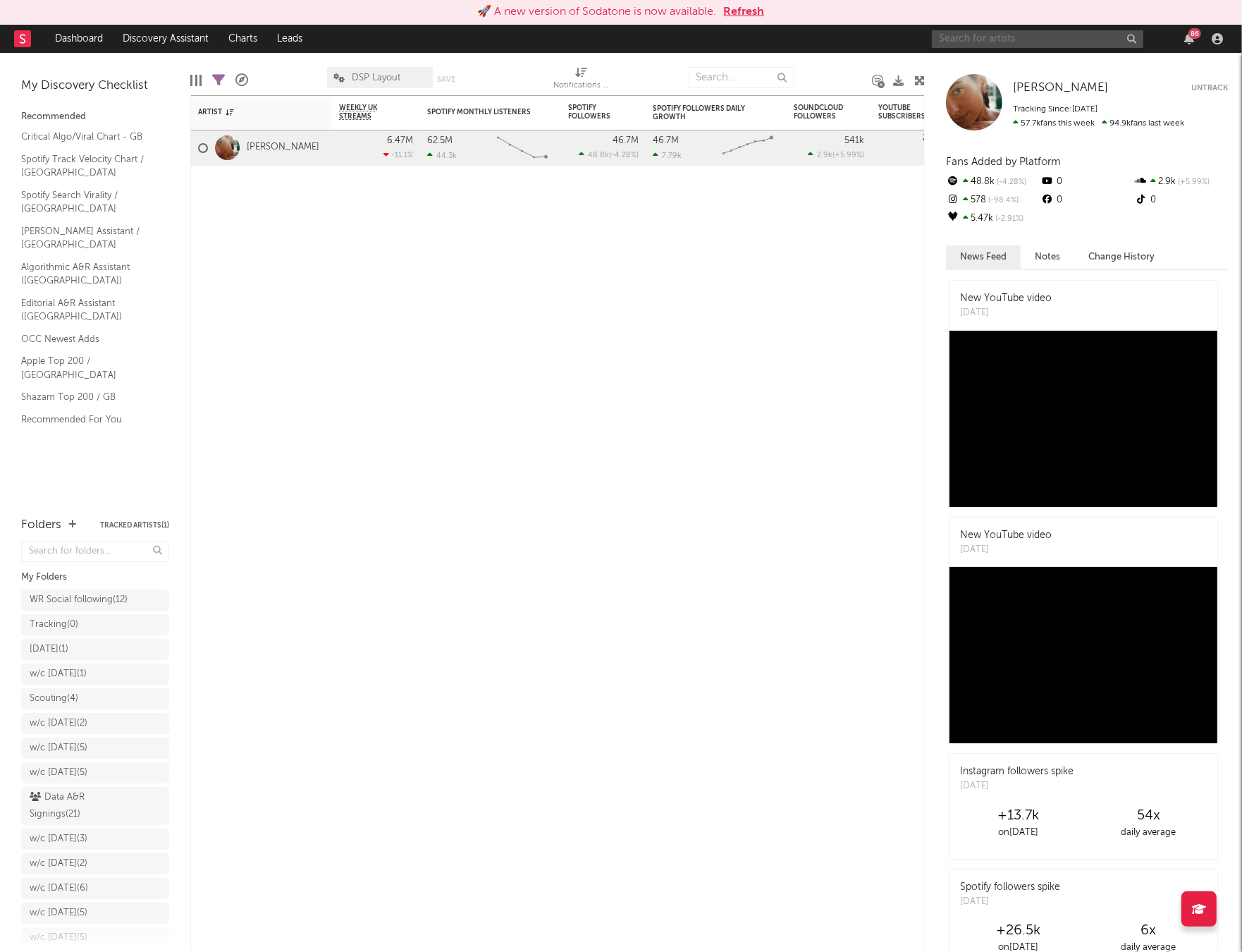
click at [1014, 46] on input "text" at bounding box center [1037, 39] width 212 height 17
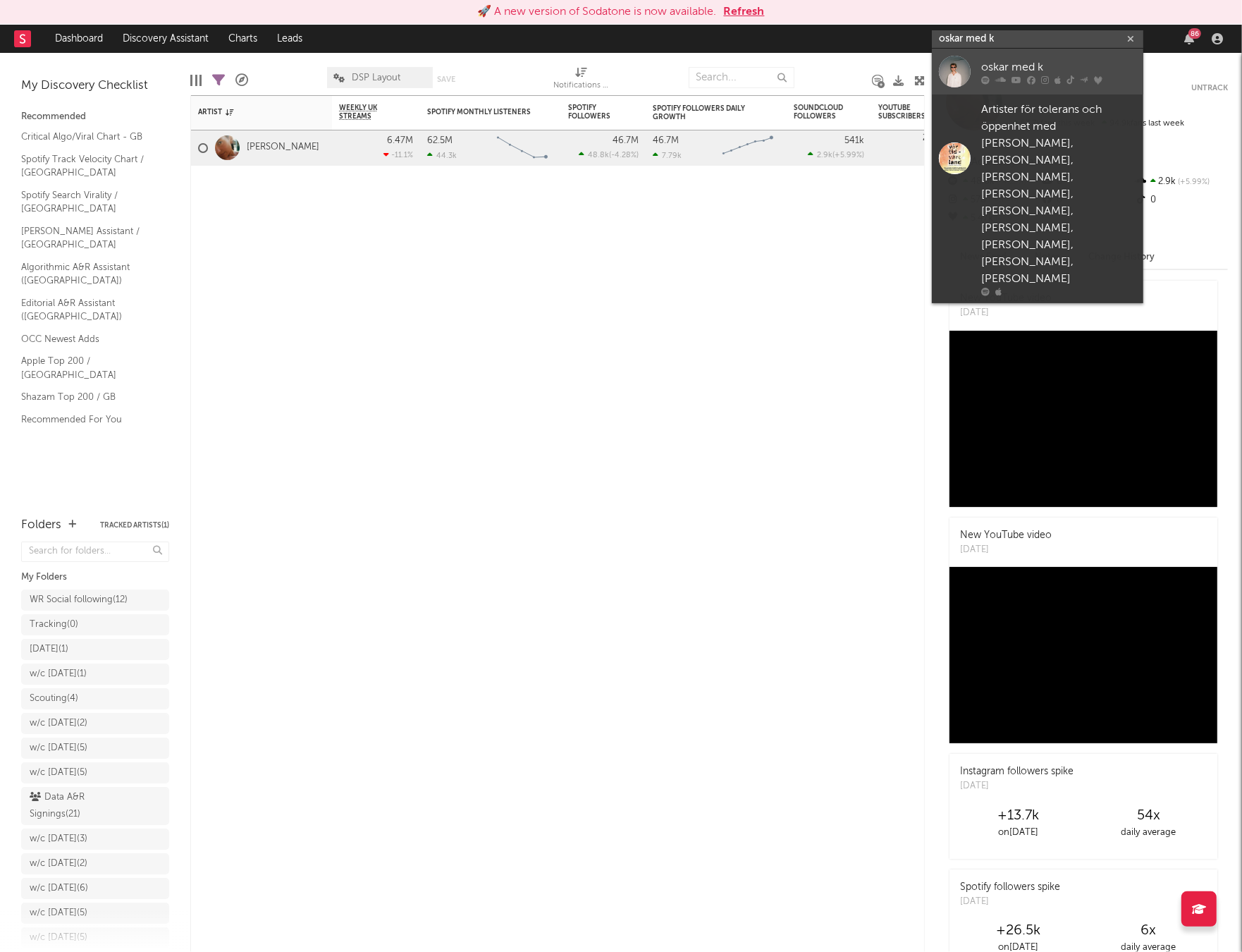
type input "oskar med k"
click at [1013, 60] on div "oskar med k" at bounding box center [1058, 66] width 155 height 17
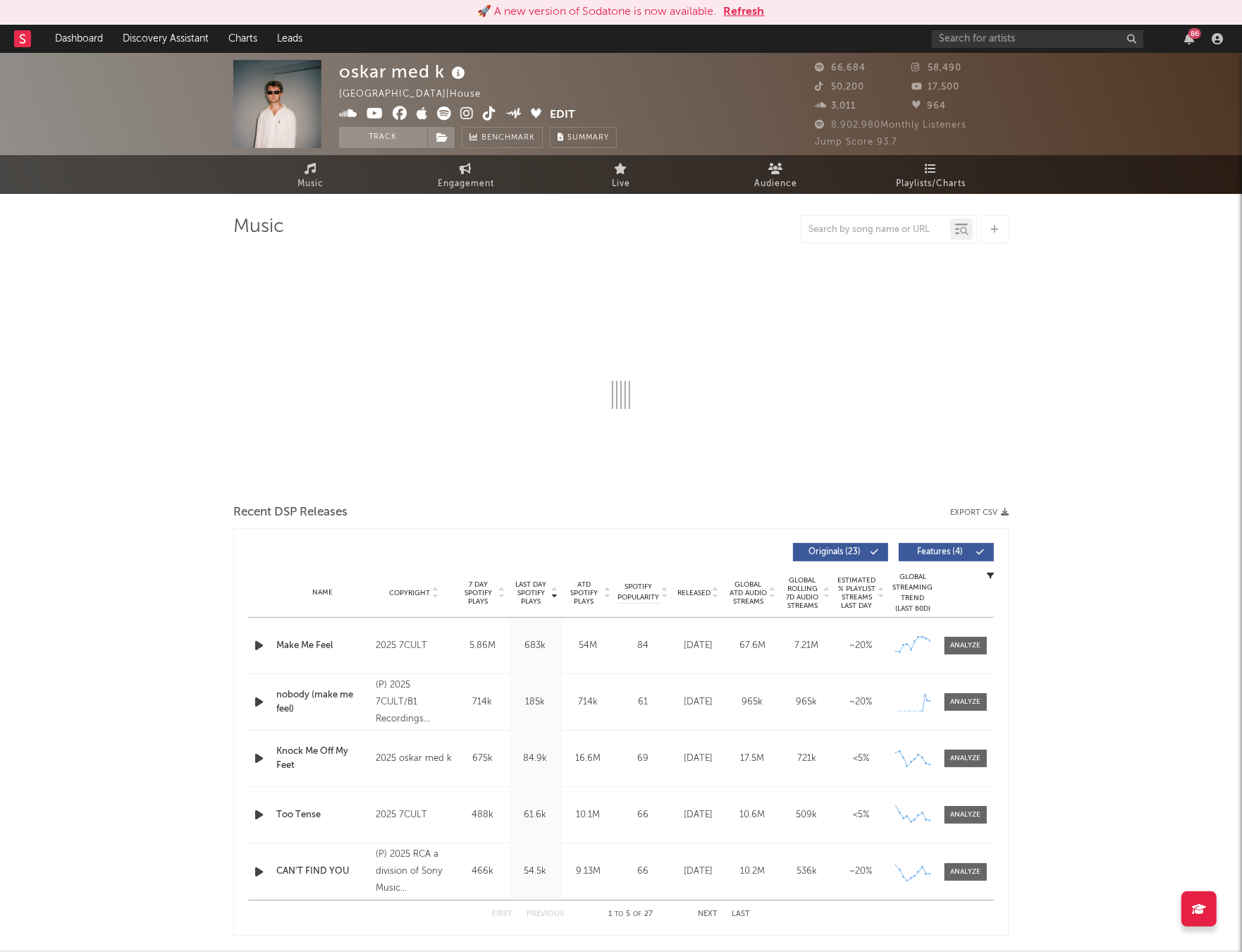
select select "6m"
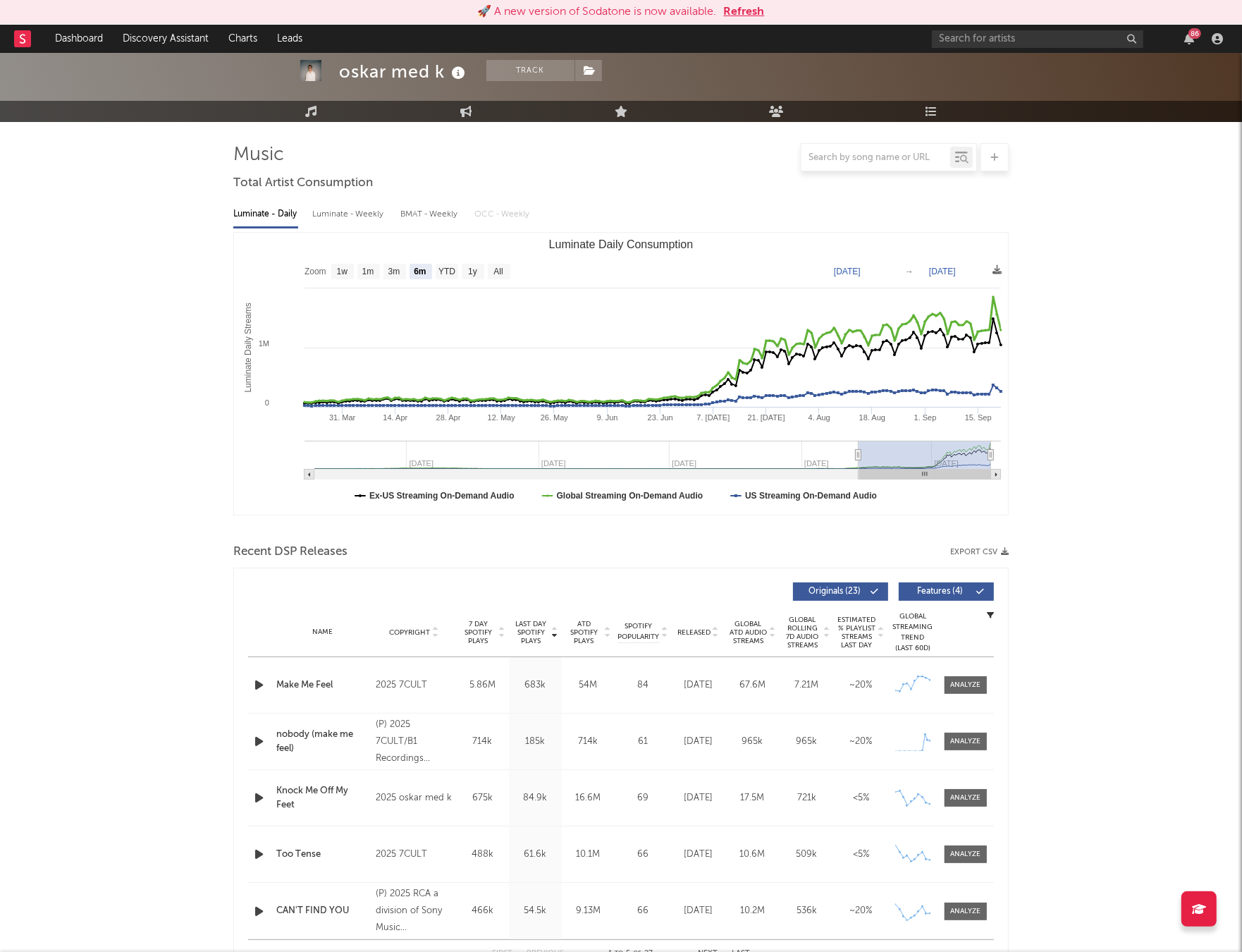
scroll to position [108, 0]
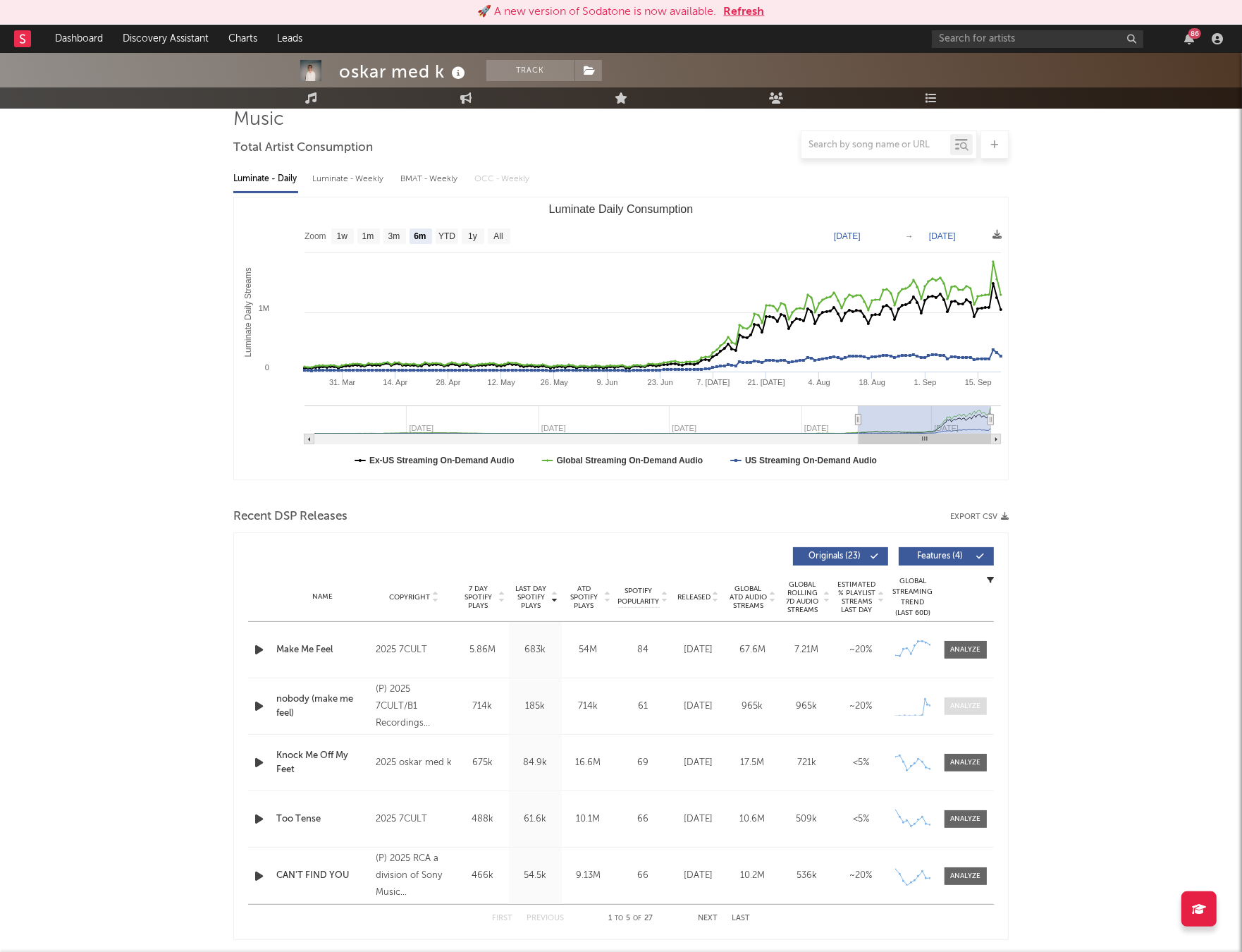
click at [975, 710] on div at bounding box center [966, 706] width 31 height 10
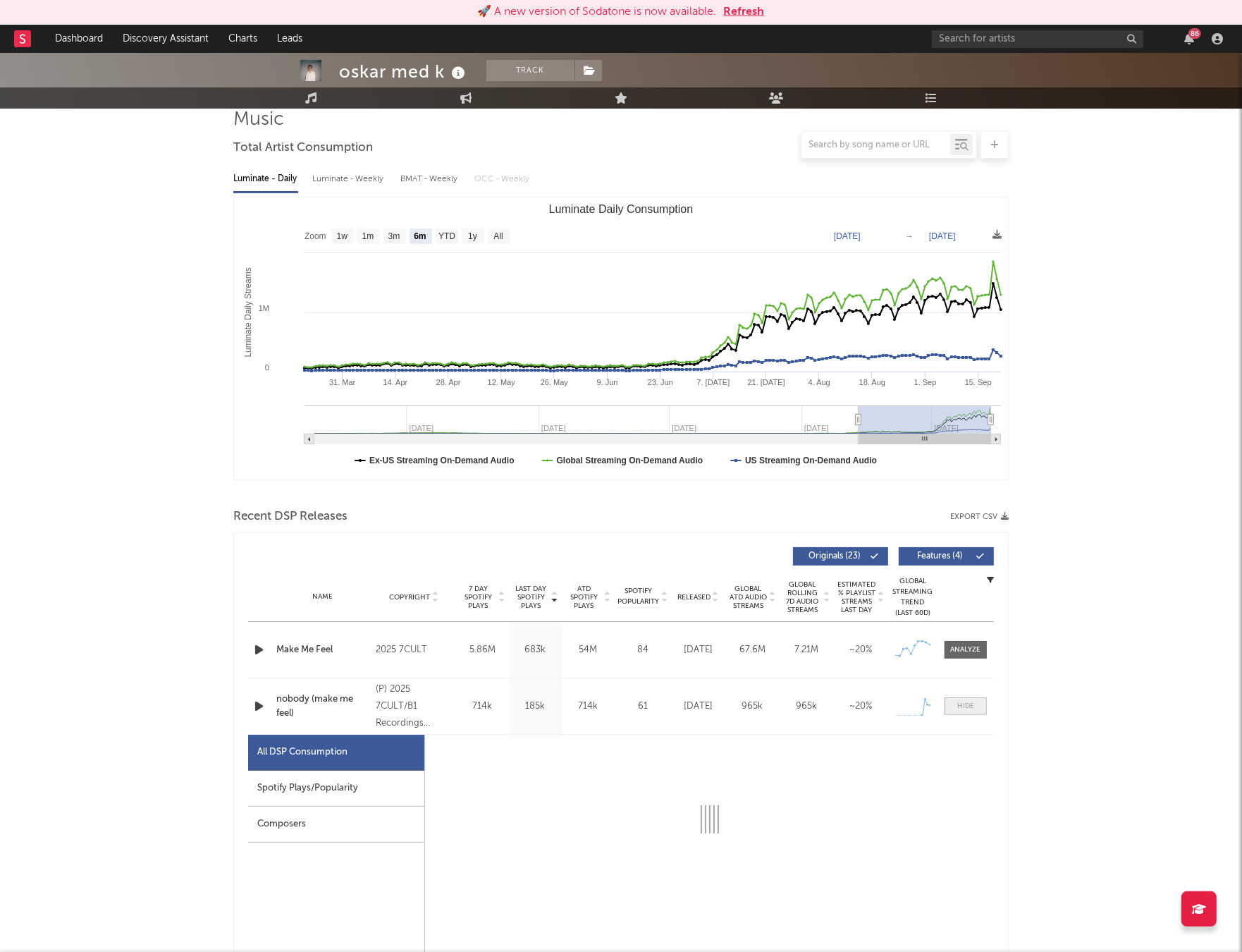
select select "1w"
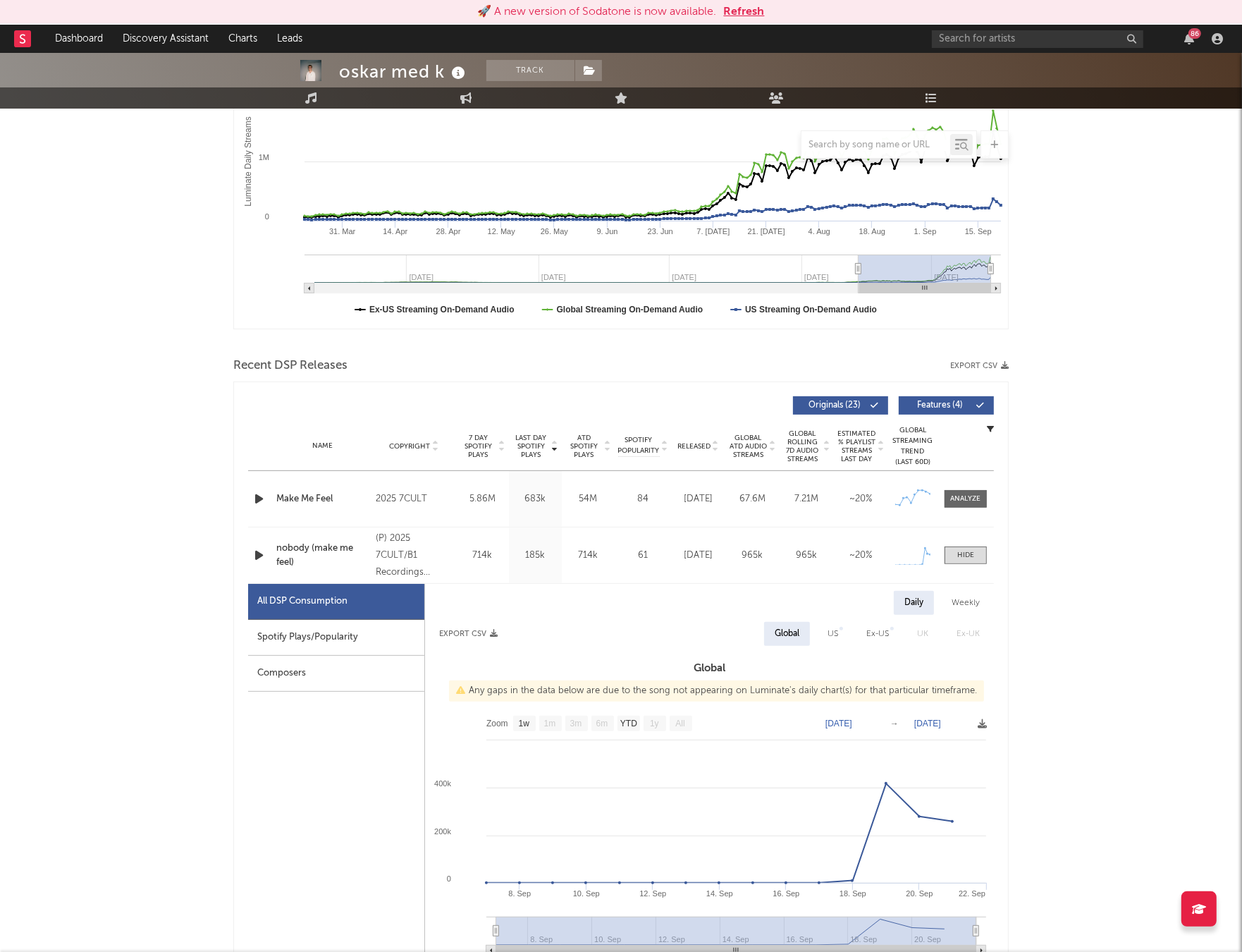
scroll to position [275, 0]
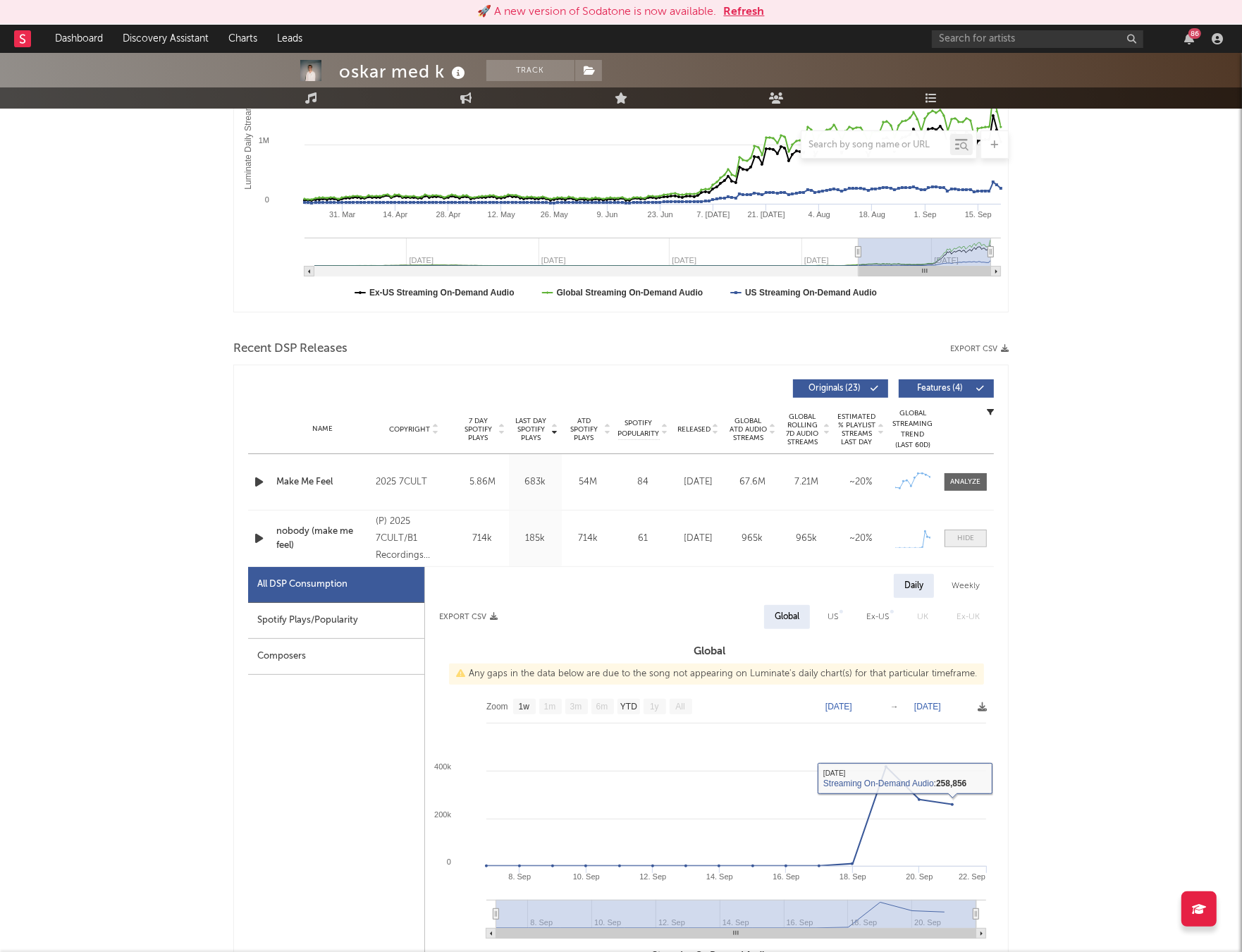
click at [974, 539] on div at bounding box center [965, 539] width 17 height 10
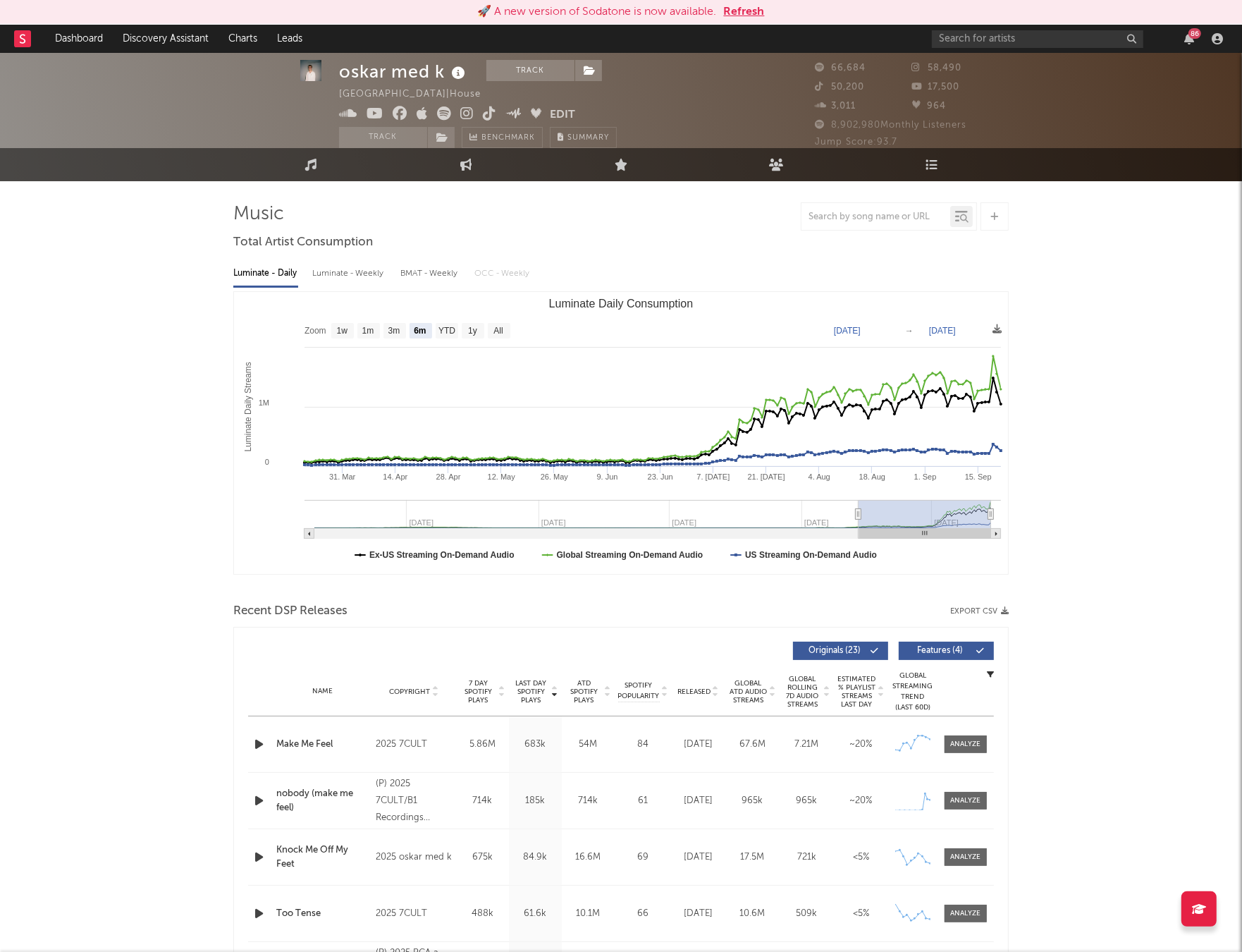
scroll to position [0, 0]
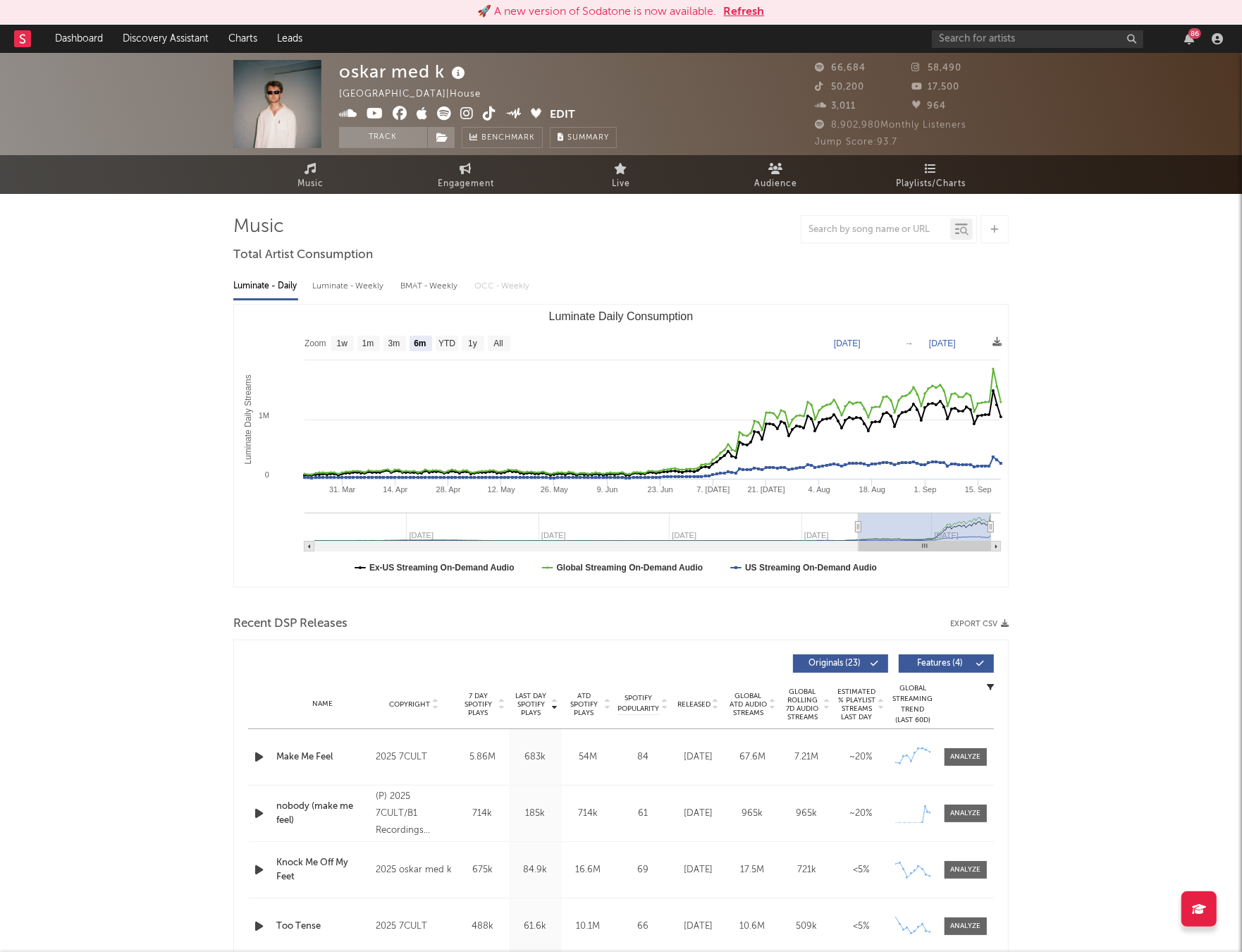
drag, startPoint x: 957, startPoint y: 751, endPoint x: 881, endPoint y: 713, distance: 85.0
click at [957, 752] on div at bounding box center [966, 757] width 31 height 10
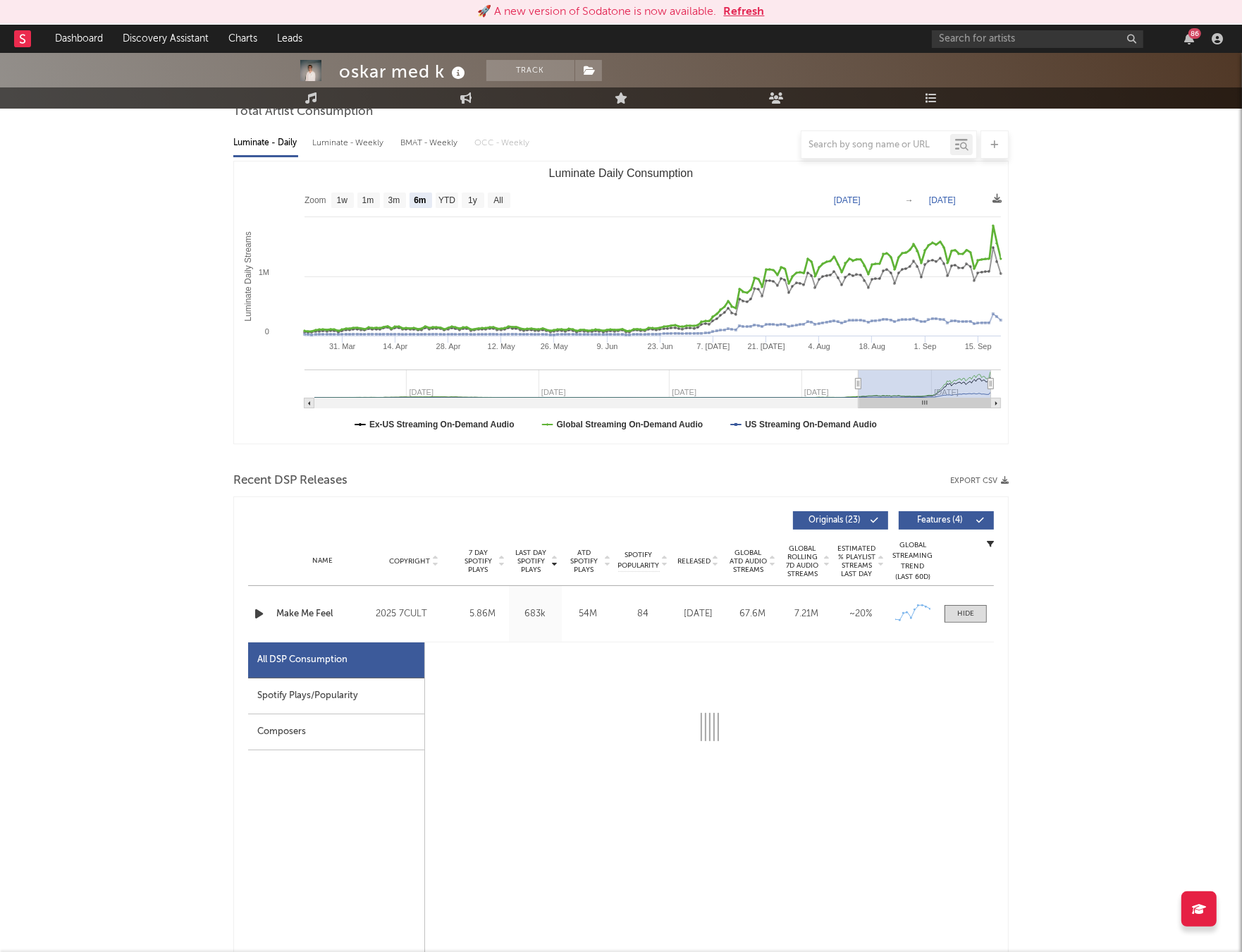
scroll to position [157, 0]
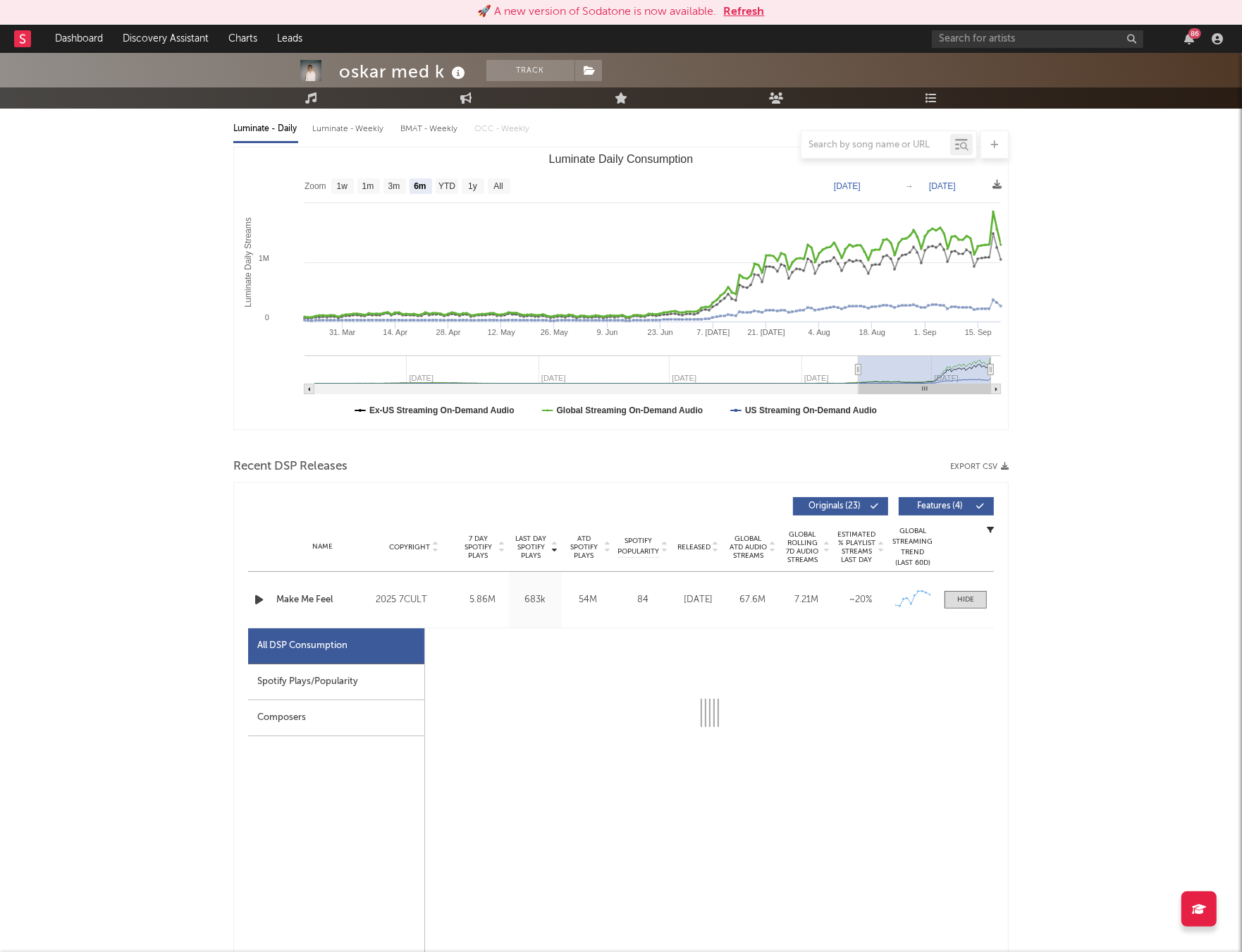
select select "1w"
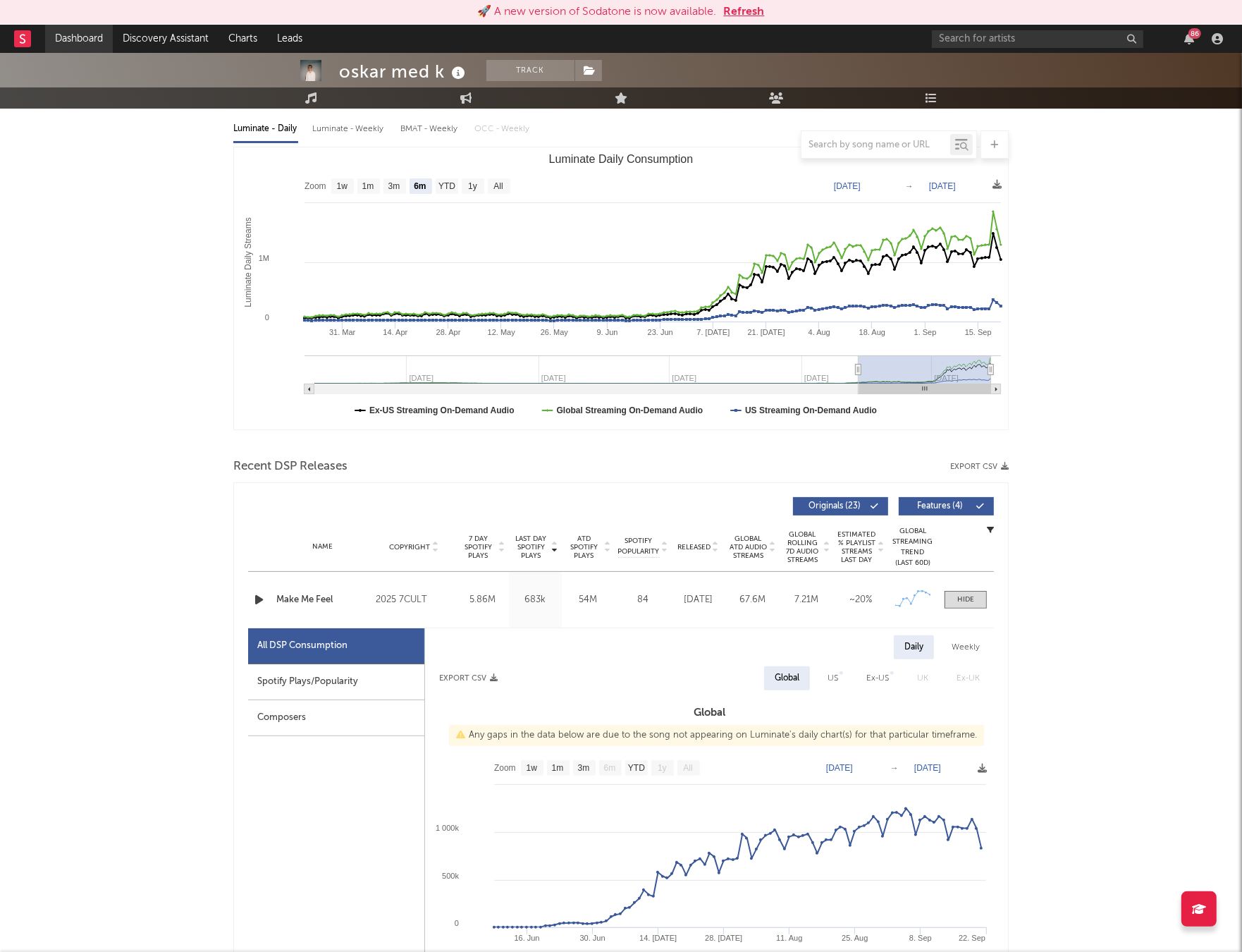
click at [61, 38] on link "Dashboard" at bounding box center [79, 38] width 67 height 28
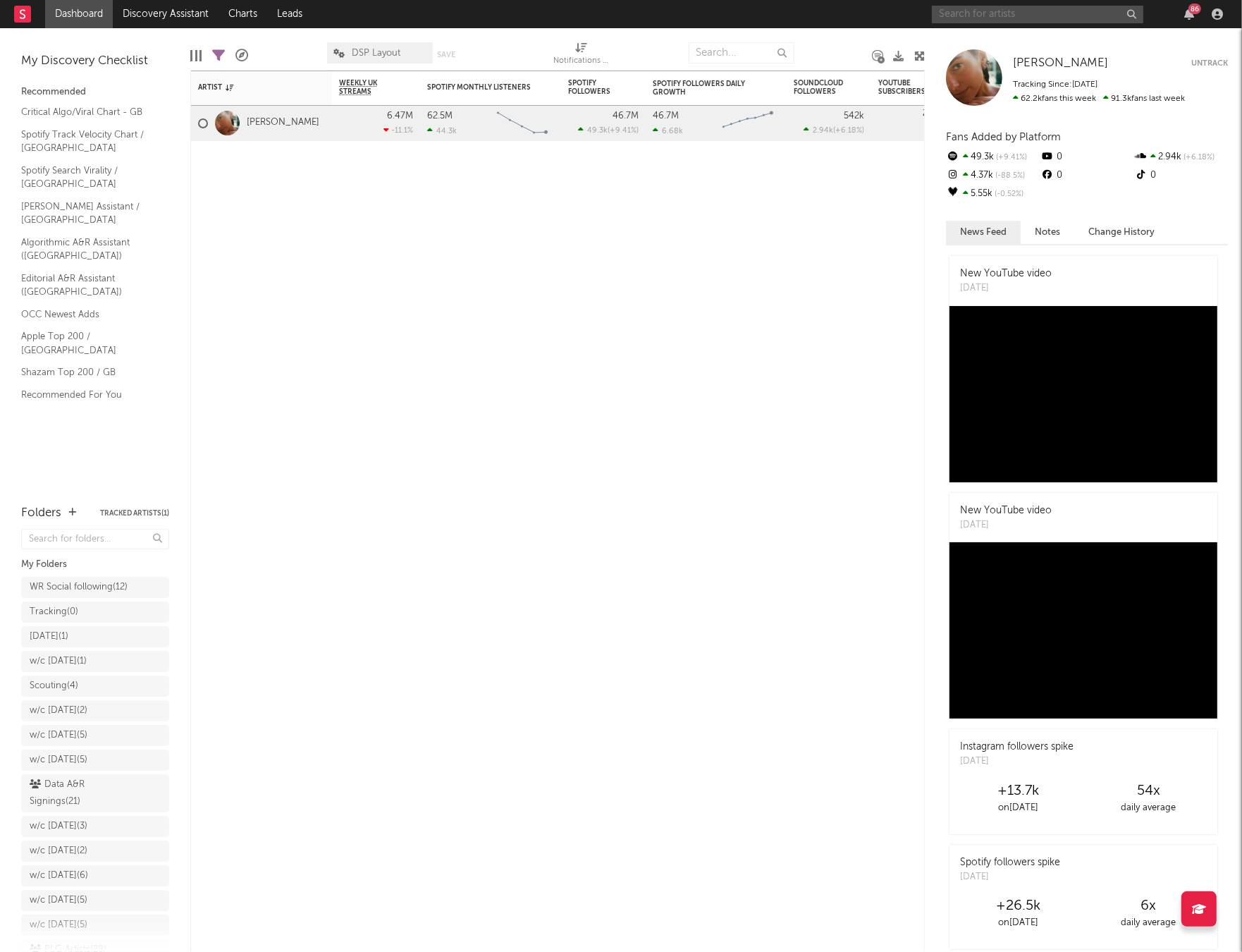
click at [1054, 17] on input "text" at bounding box center [1037, 14] width 212 height 17
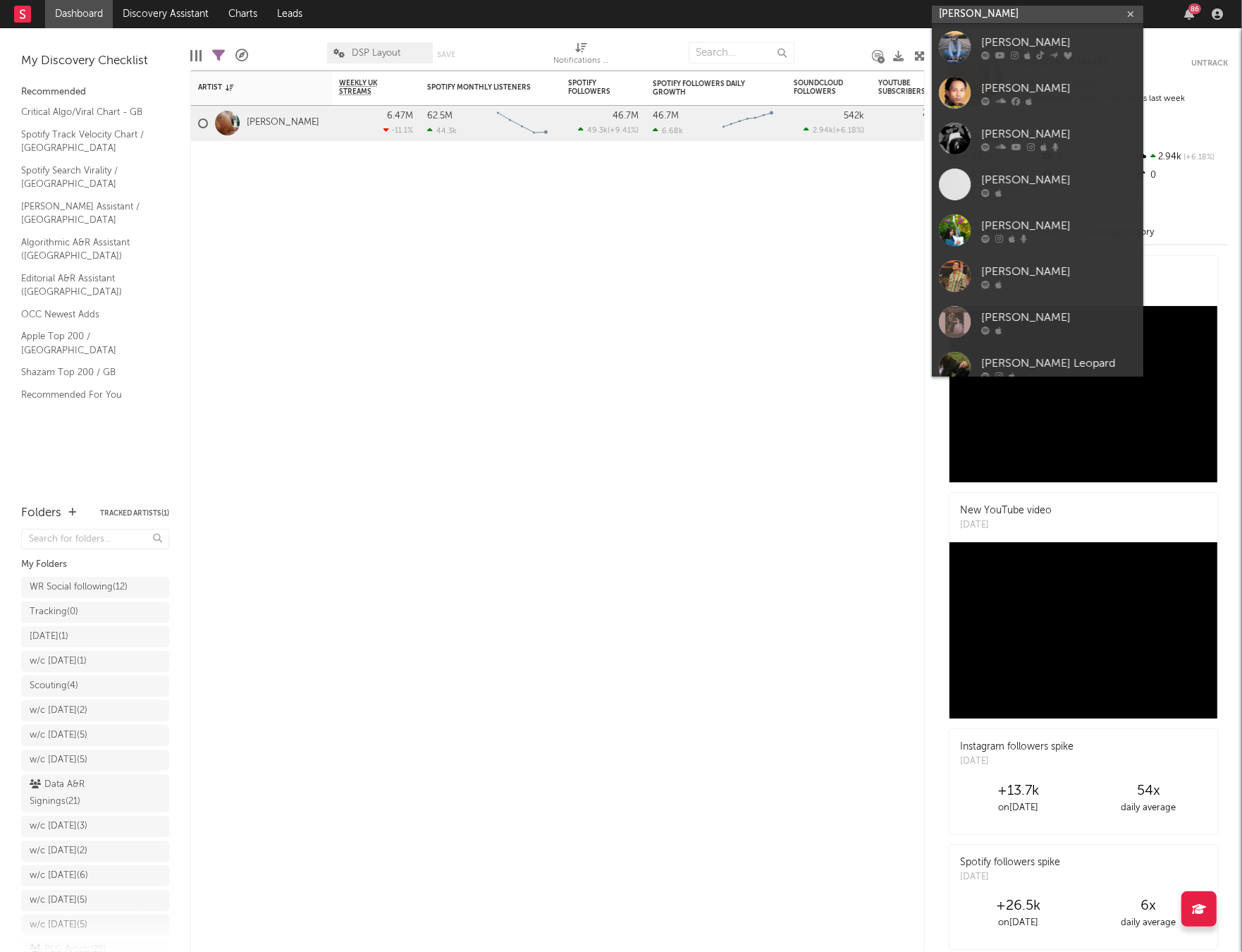
click at [1012, 16] on input "leo walt" at bounding box center [1037, 14] width 212 height 17
type input "leo walt"
click at [1006, 34] on div "[PERSON_NAME]" at bounding box center [1058, 42] width 155 height 17
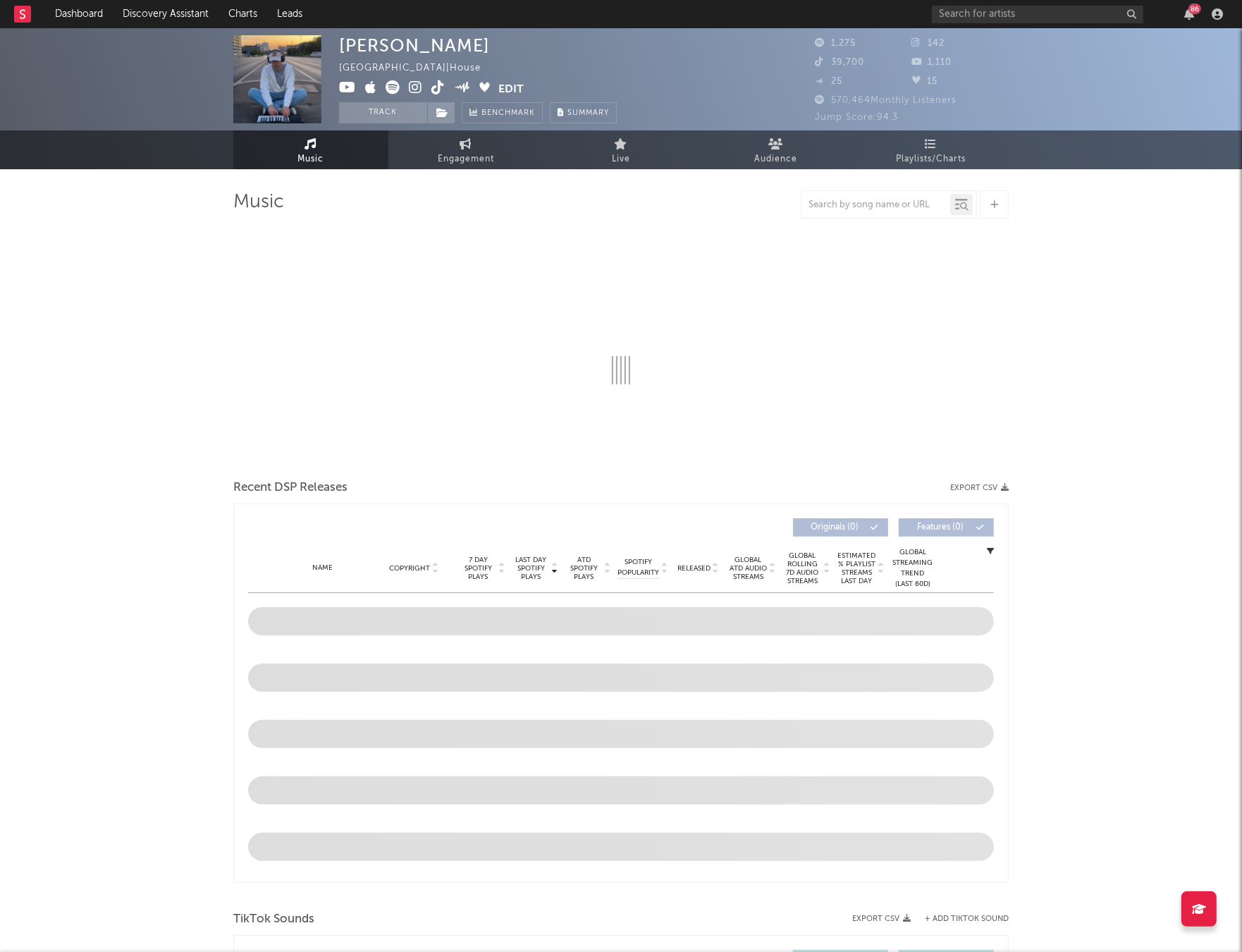
select select "1w"
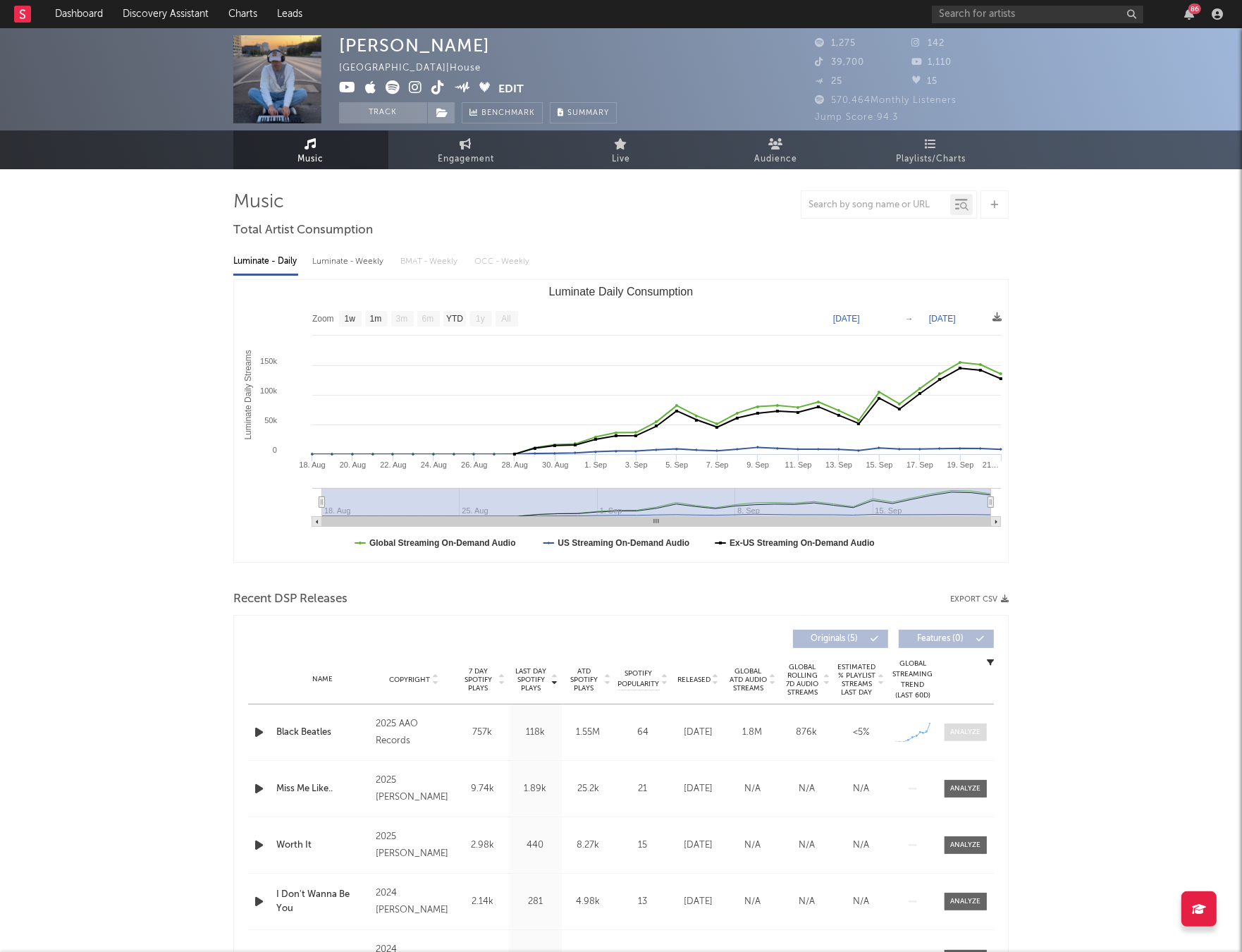
click at [975, 732] on div at bounding box center [966, 733] width 31 height 10
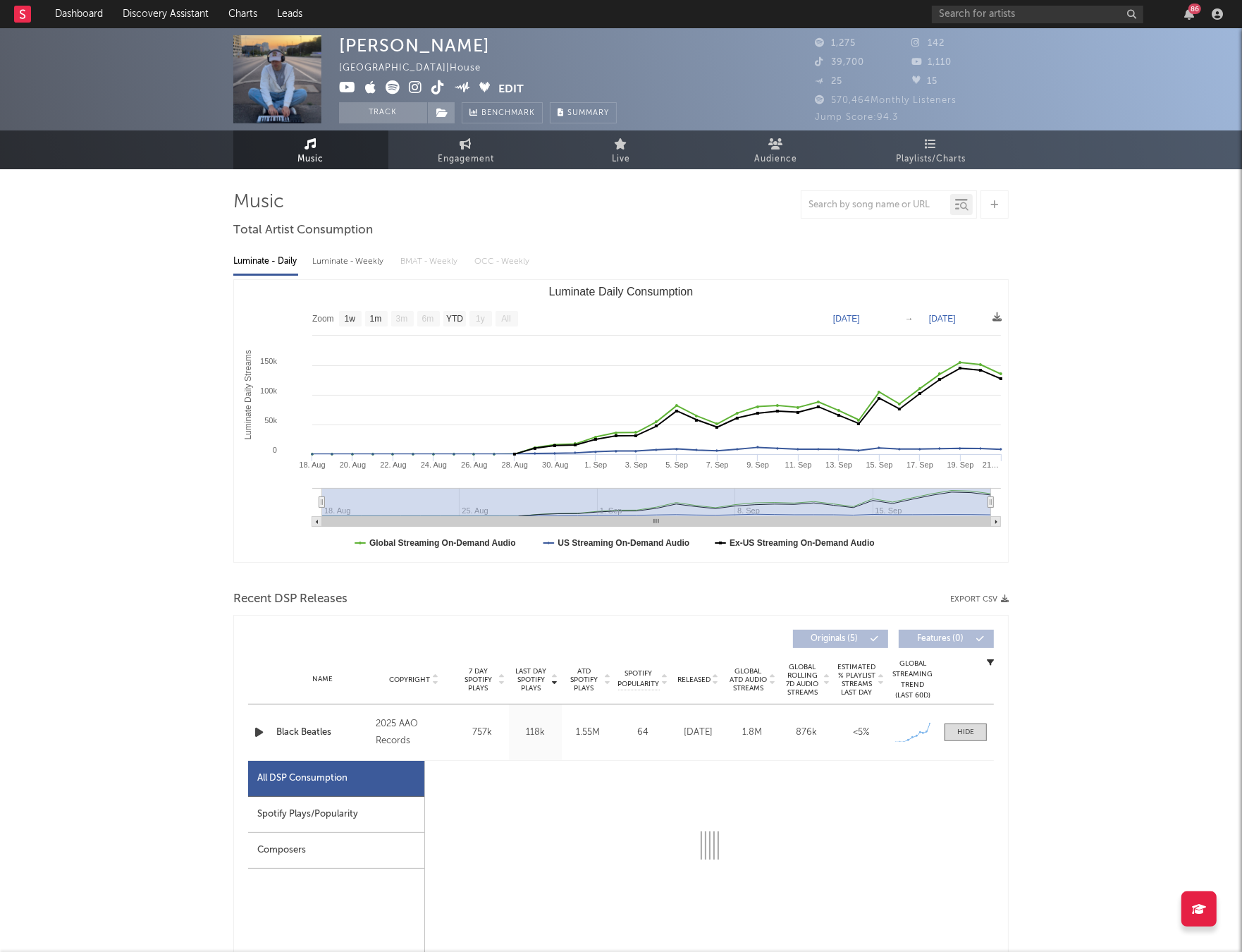
select select "1w"
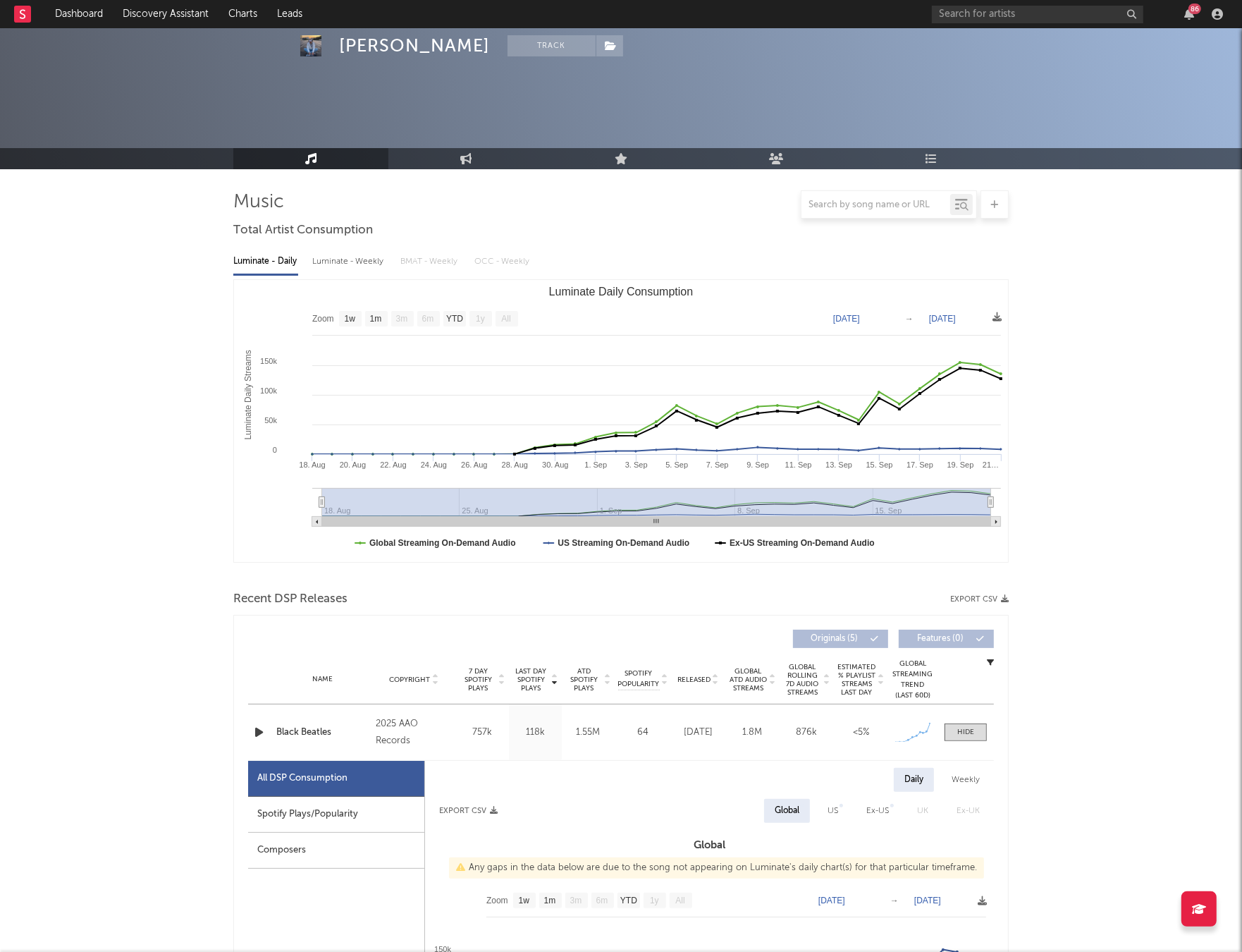
scroll to position [303, 0]
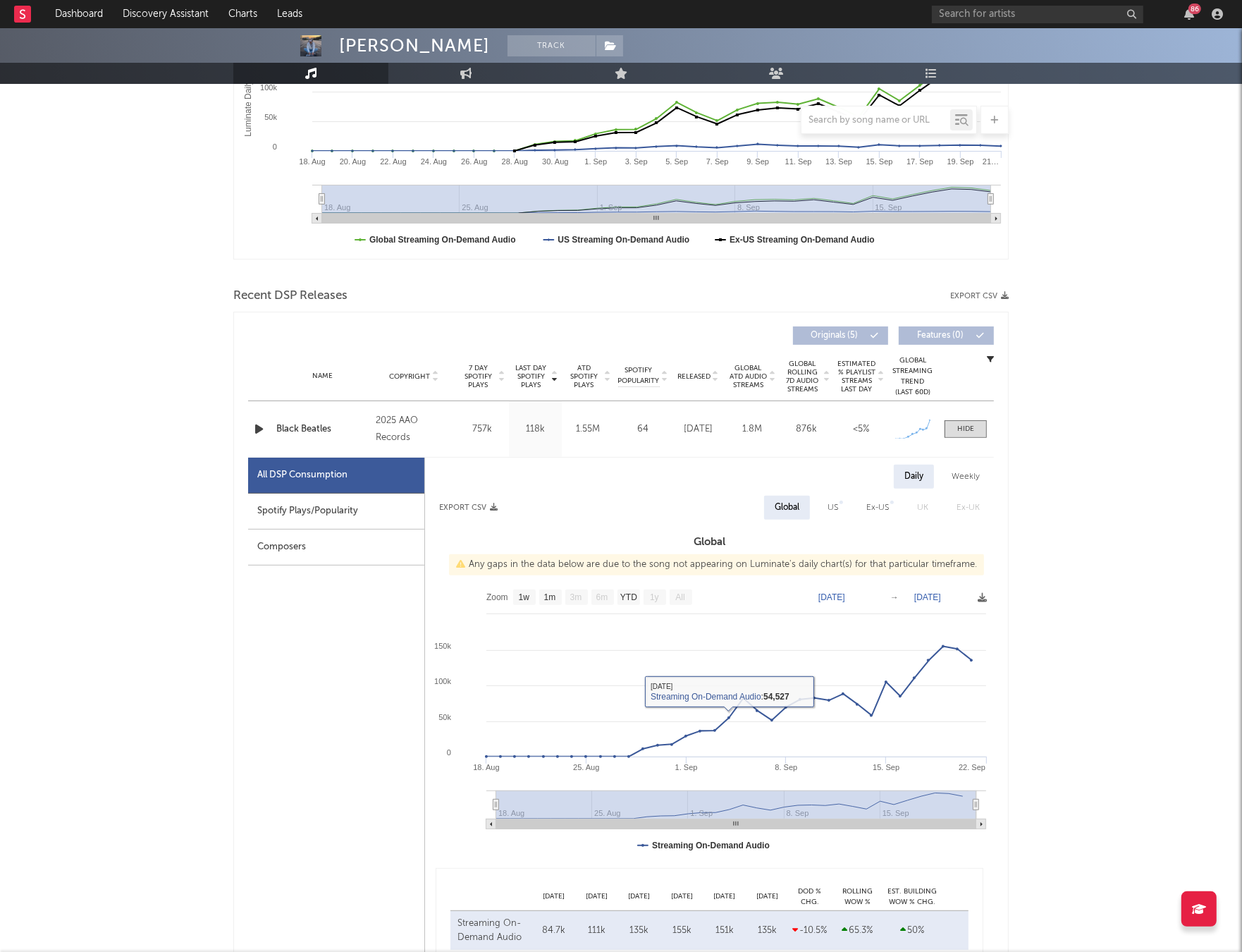
click at [334, 517] on div "Spotify Plays/Popularity" at bounding box center [337, 511] width 177 height 36
select select "1w"
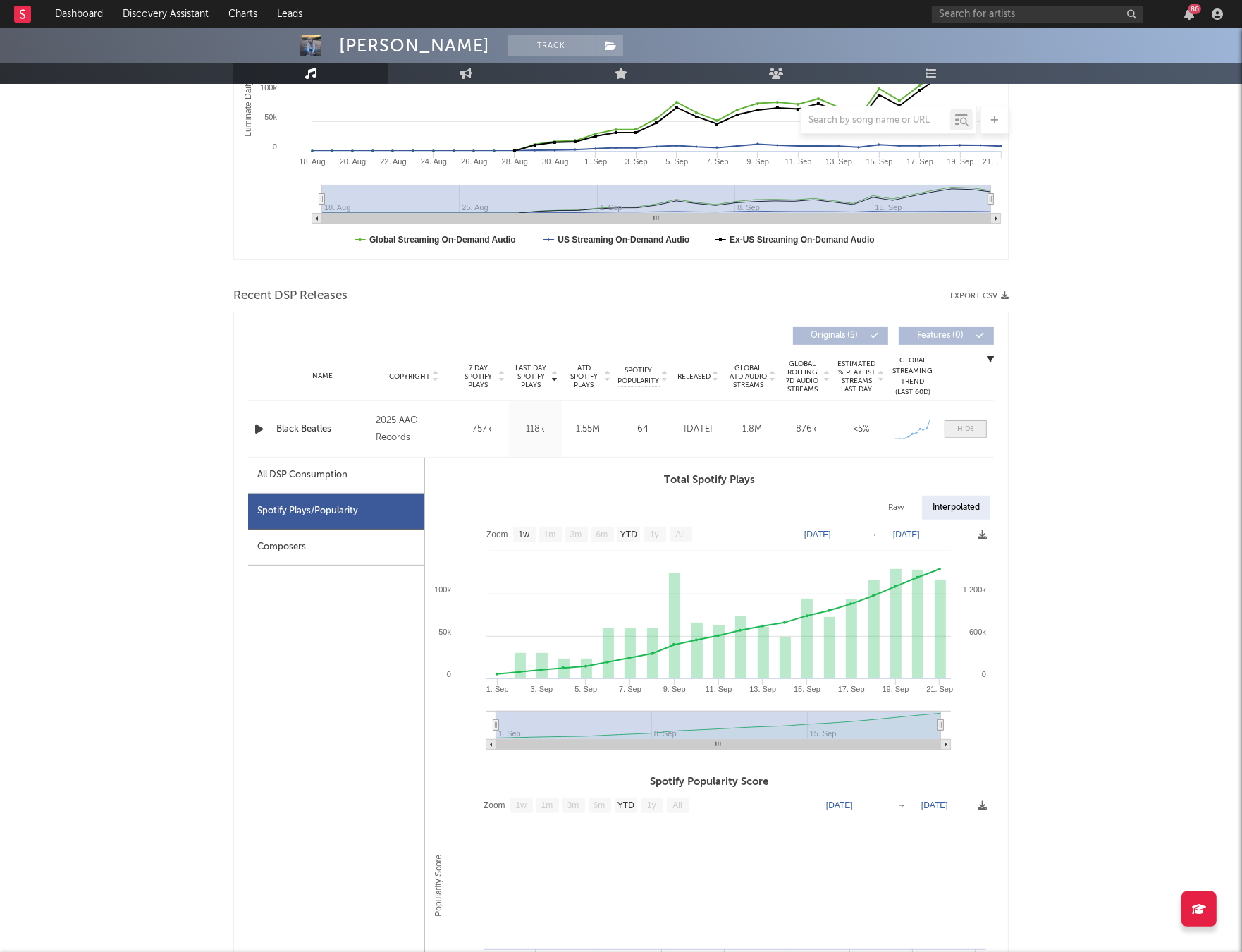
click at [961, 425] on div at bounding box center [965, 429] width 17 height 10
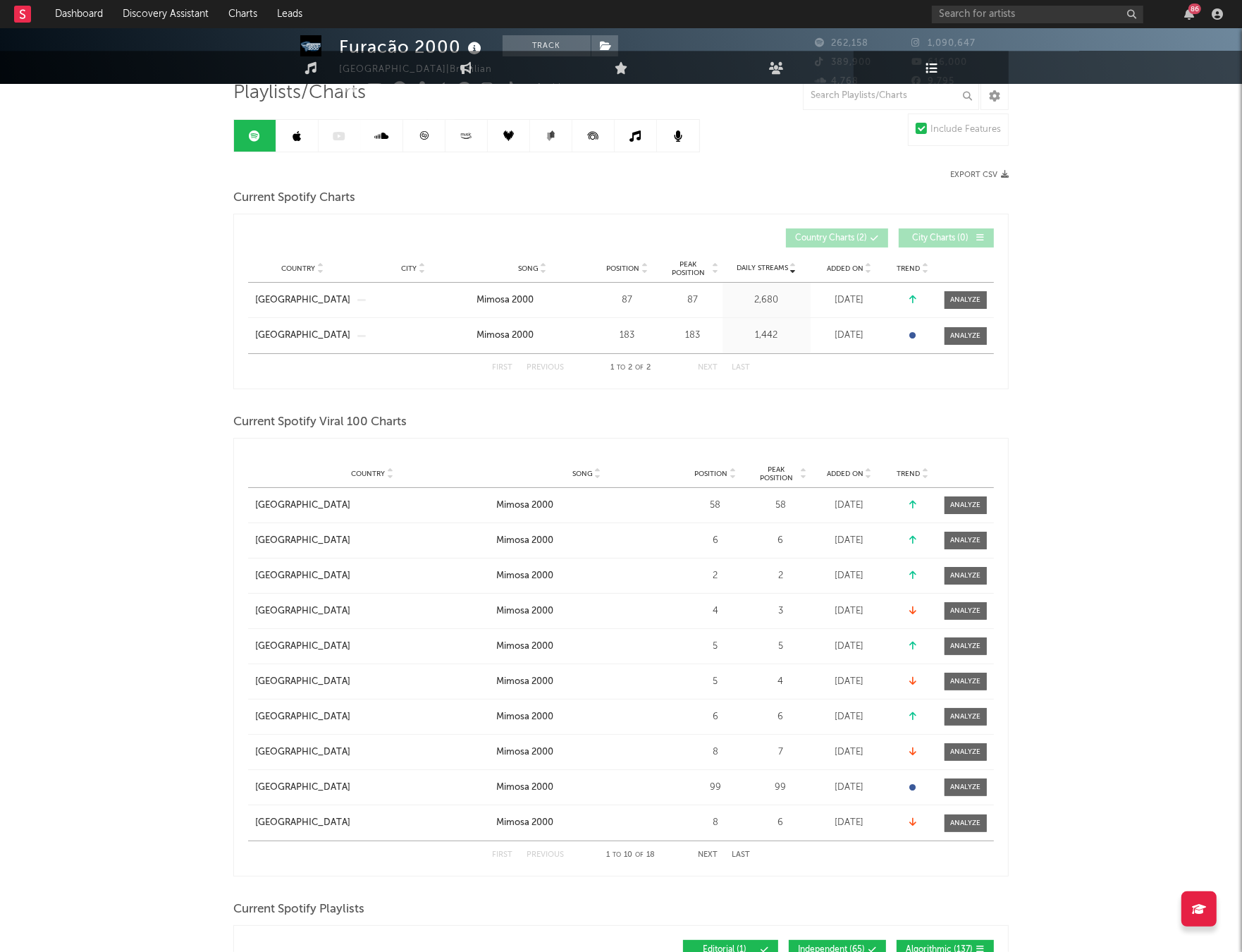
scroll to position [178, 0]
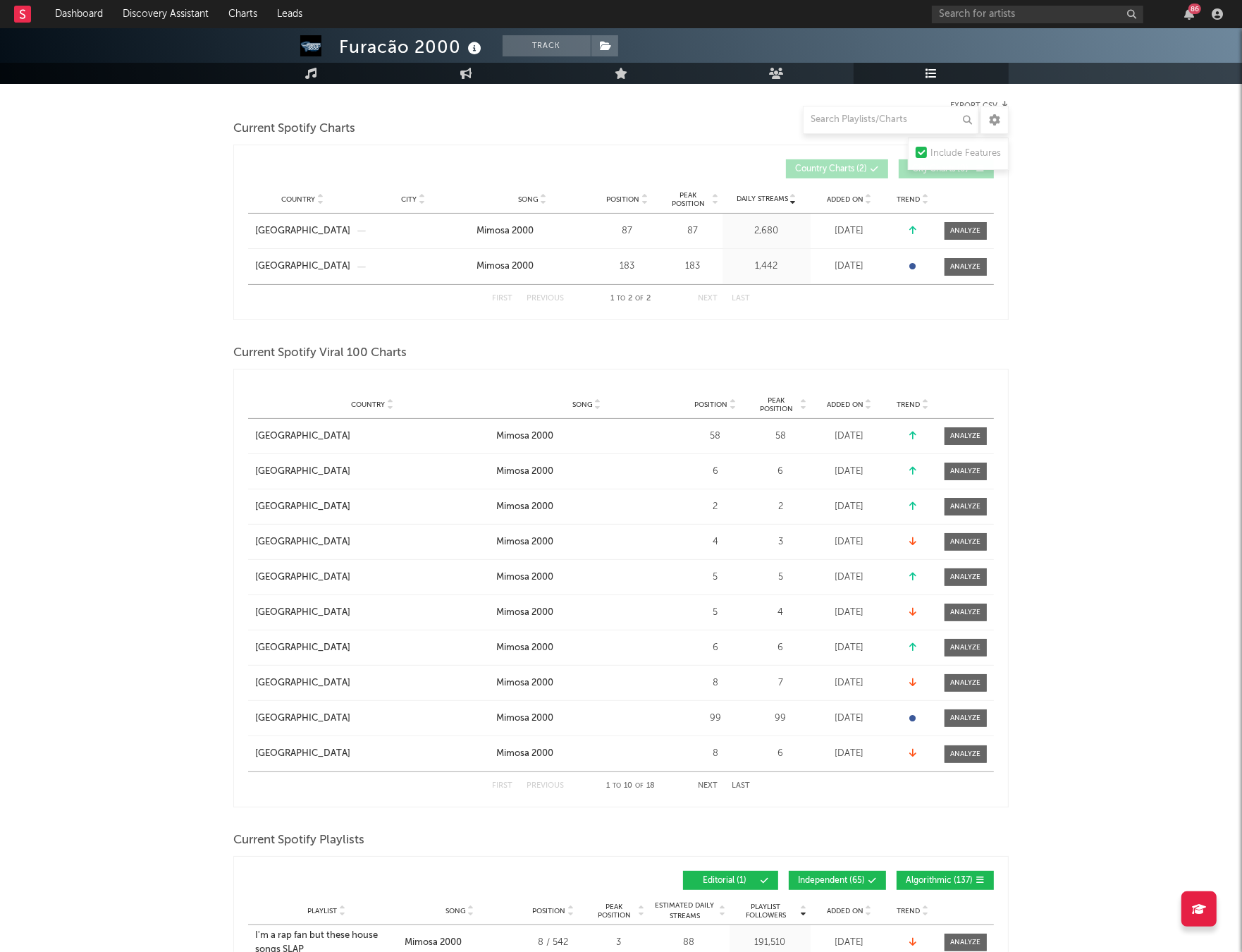
click at [700, 782] on button "Next" at bounding box center [708, 786] width 20 height 8
click at [538, 784] on button "Previous" at bounding box center [545, 786] width 38 height 8
click at [702, 408] on div "Position" at bounding box center [715, 405] width 64 height 10
